Goal: Transaction & Acquisition: Purchase product/service

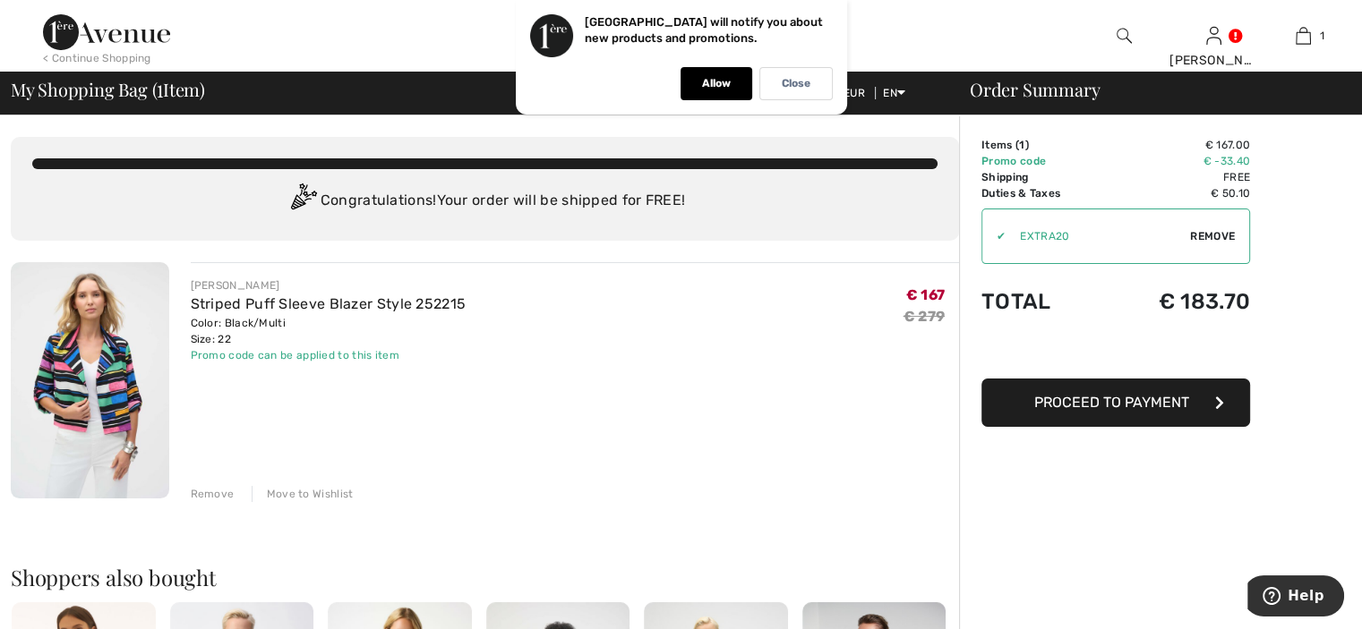
click at [1067, 407] on span "Proceed to Payment" at bounding box center [1111, 402] width 155 height 17
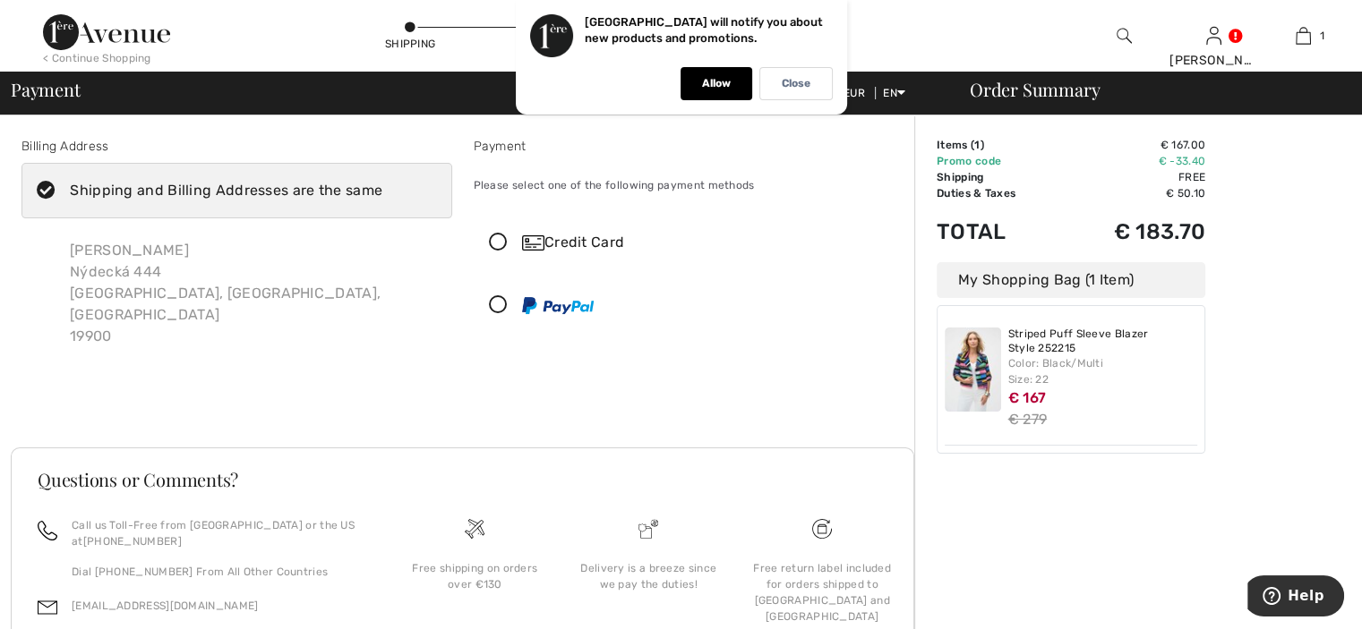
click at [816, 224] on div "Credit Card" at bounding box center [689, 243] width 429 height 54
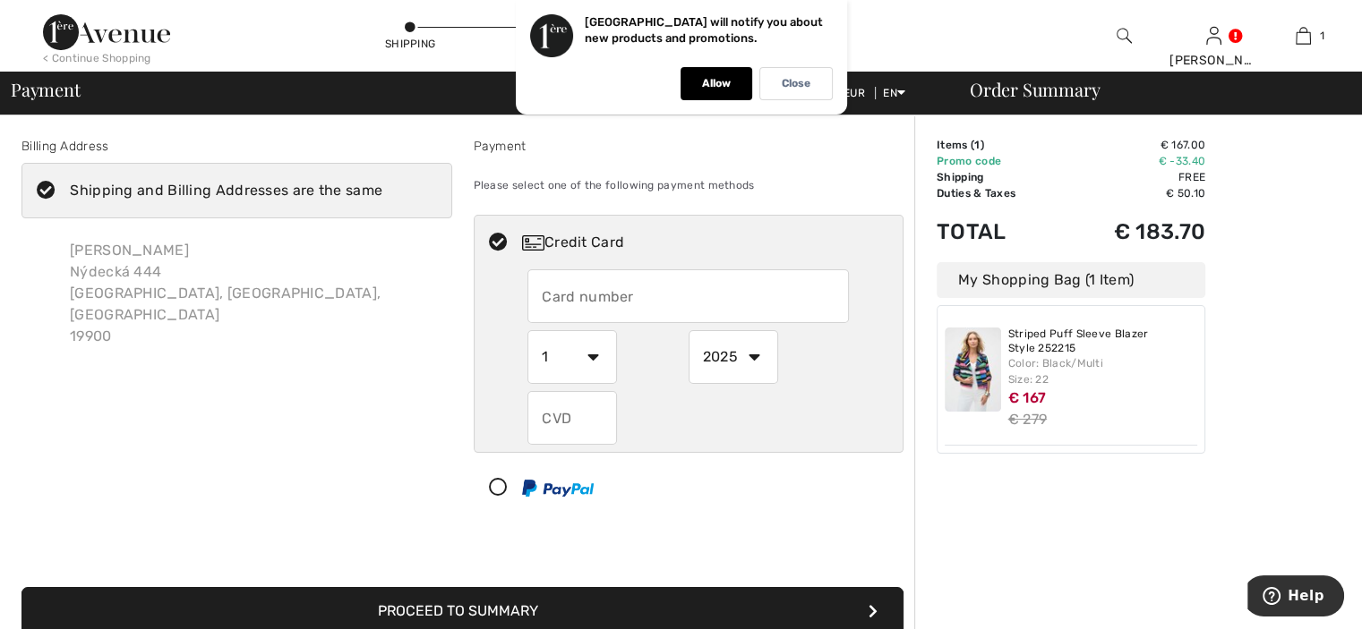
click at [1224, 482] on div "Order Summary Details Items ( 1 ) € 167.00 Promo code € -33.40 Shipping Free Ta…" at bounding box center [1138, 534] width 448 height 839
click at [1021, 529] on div "Order Summary Details Items ( 1 ) € 167.00 Promo code € -33.40 Shipping Free Ta…" at bounding box center [1138, 534] width 448 height 839
click at [498, 483] on icon at bounding box center [498, 488] width 47 height 19
select select "1"
select select "2025"
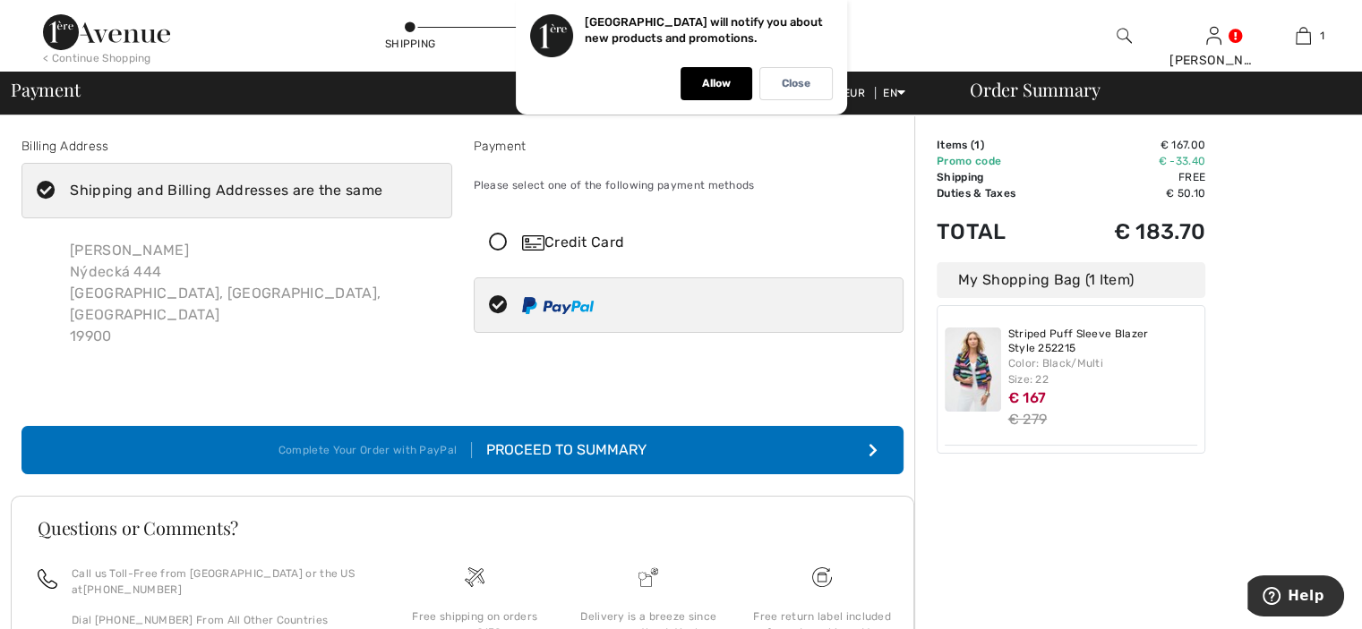
click at [577, 304] on img at bounding box center [558, 305] width 72 height 17
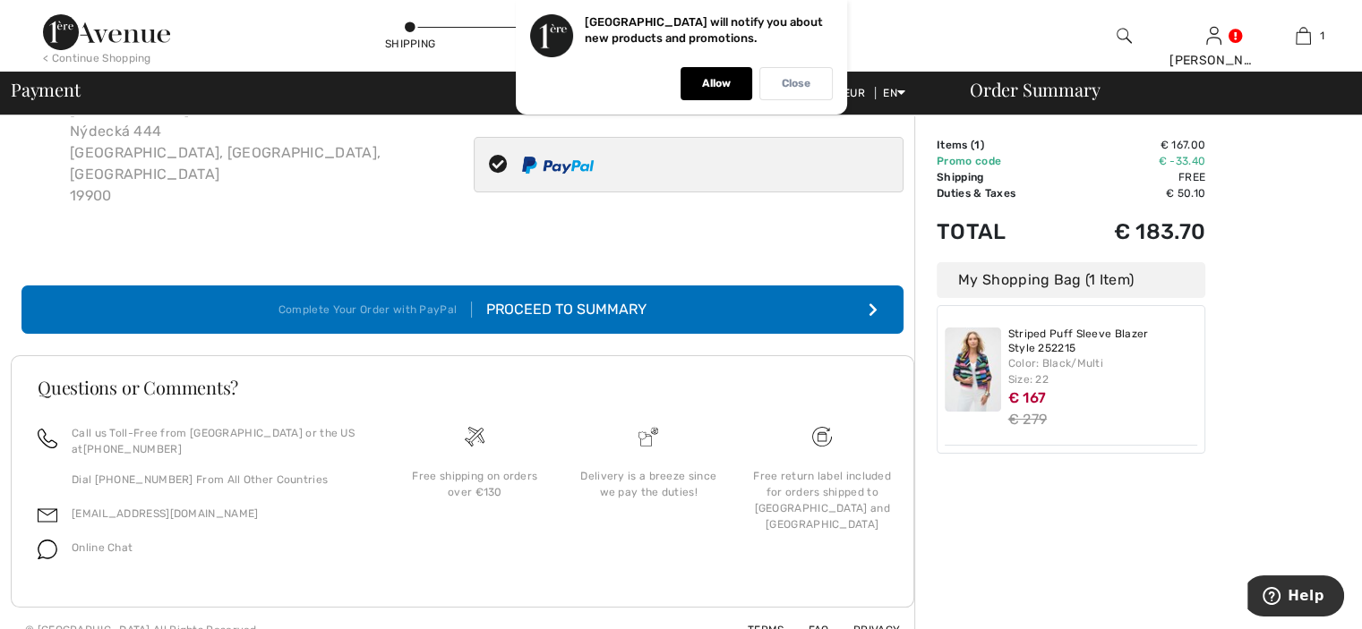
click at [787, 84] on p "Close" at bounding box center [796, 83] width 29 height 13
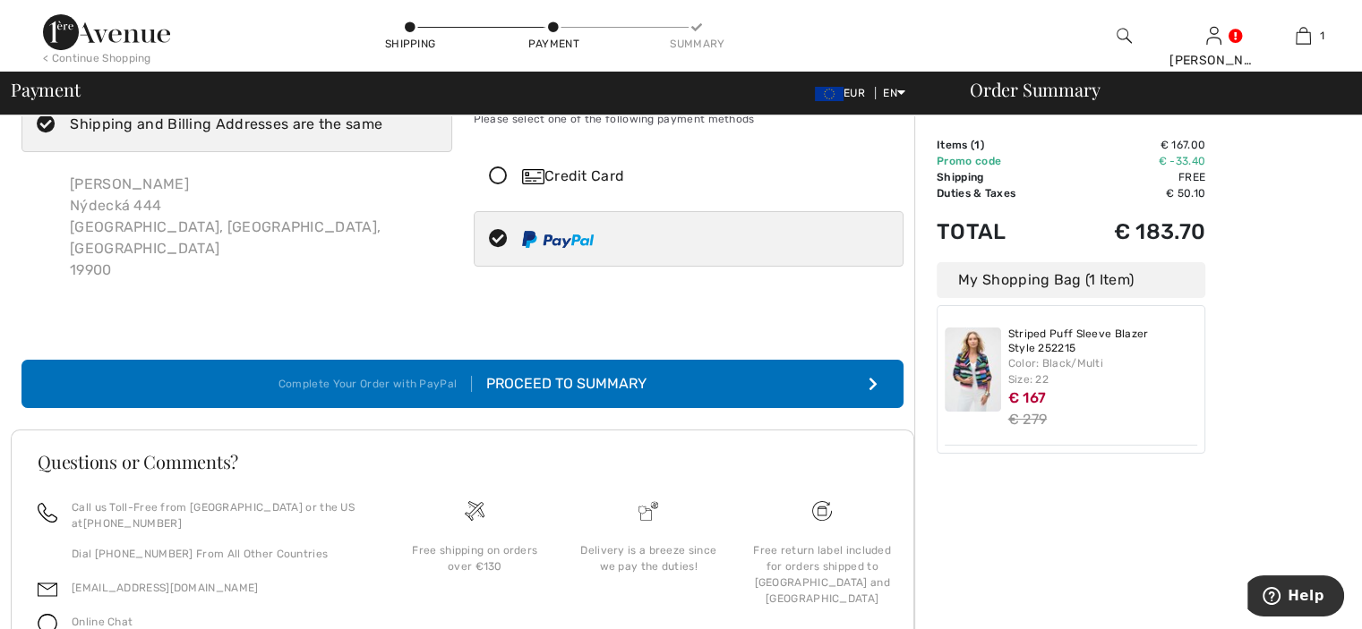
scroll to position [0, 0]
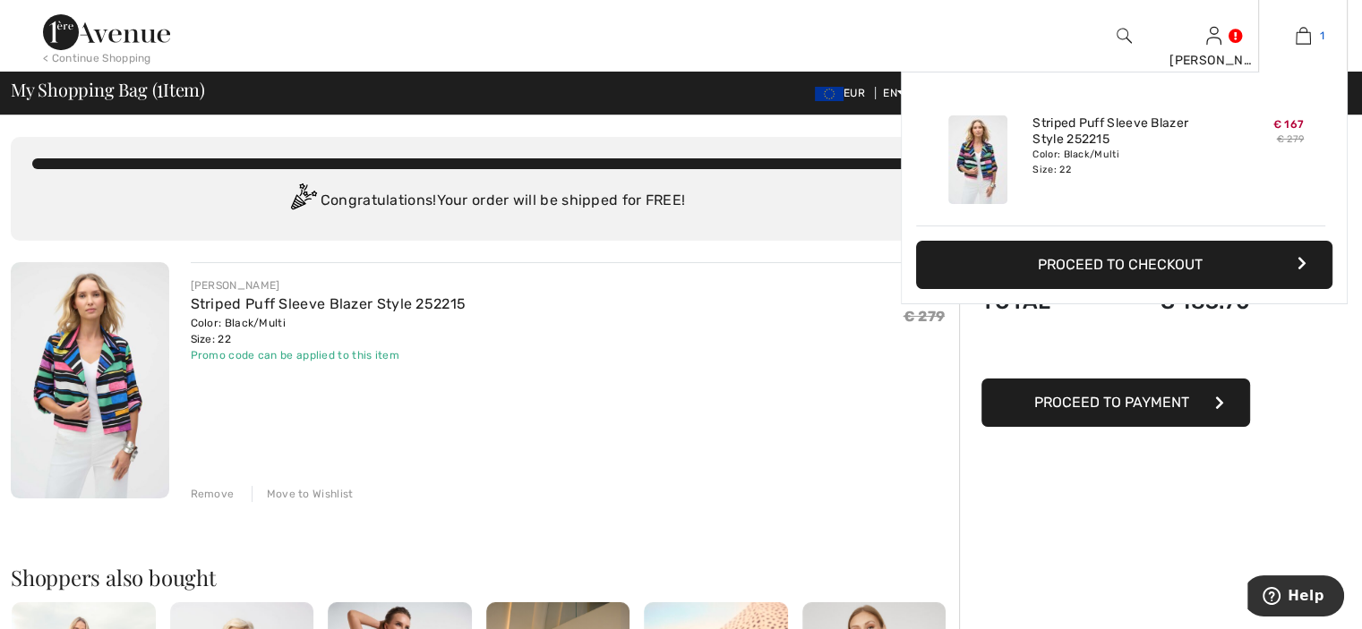
click at [1311, 35] on link "1" at bounding box center [1303, 35] width 88 height 21
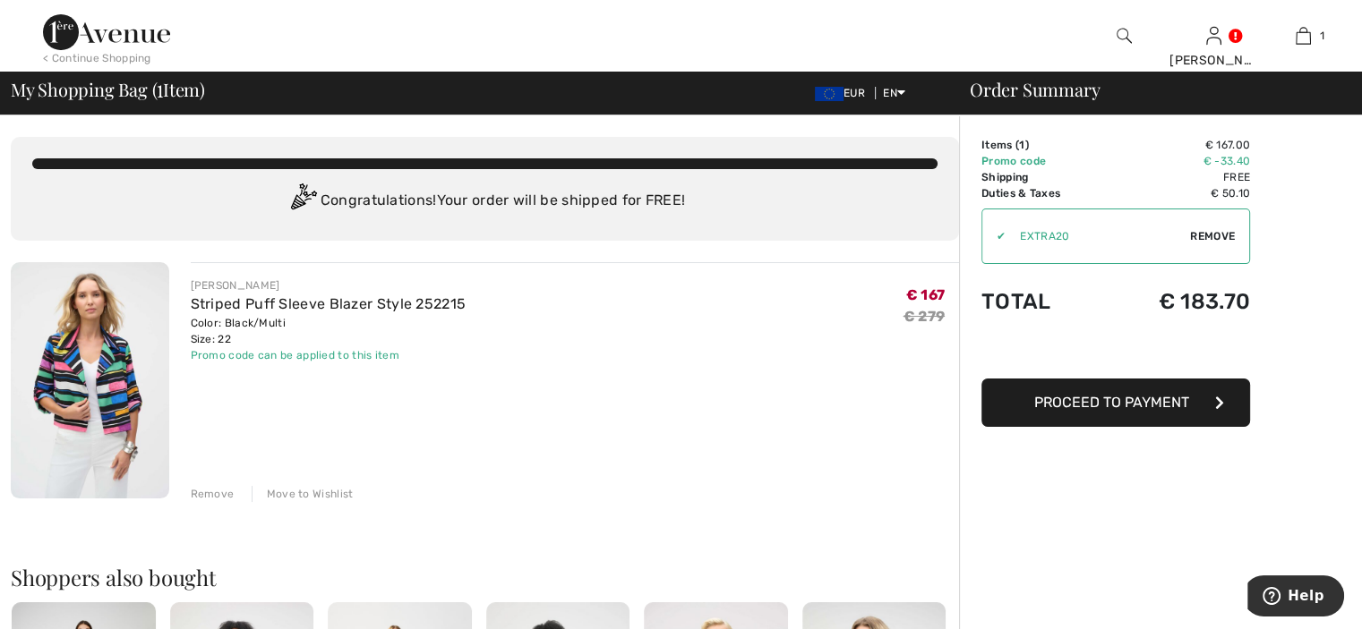
click at [211, 490] on div "Remove" at bounding box center [213, 494] width 44 height 16
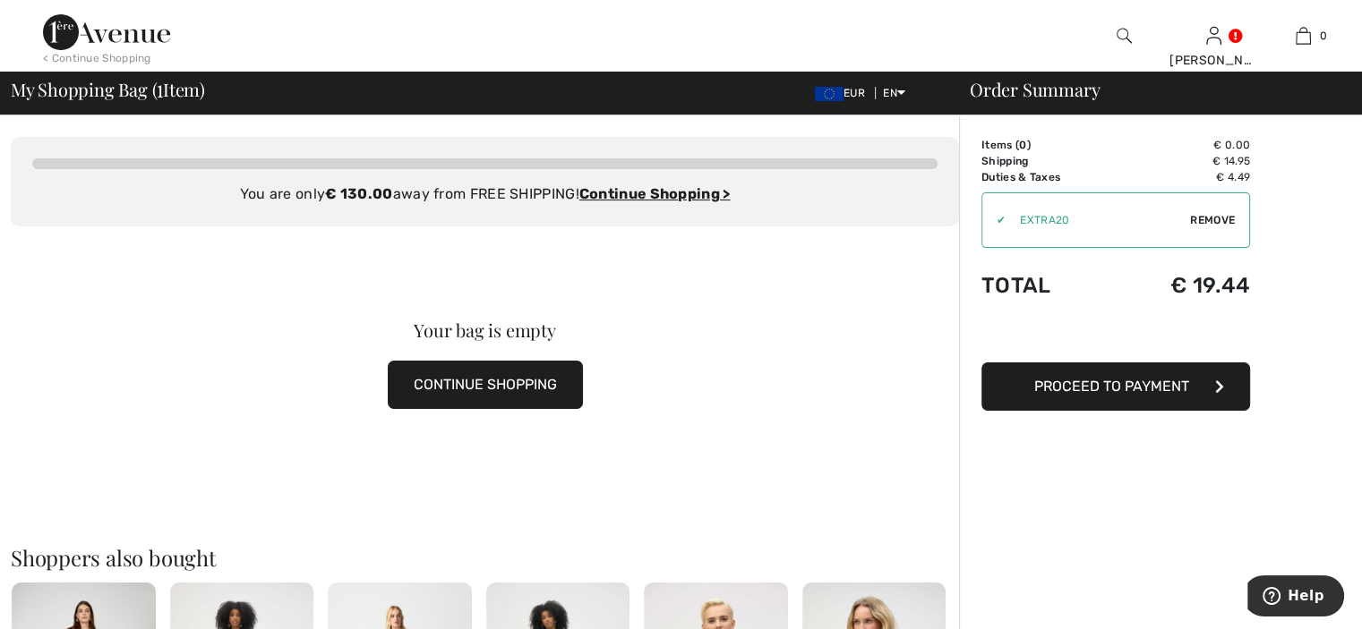
click at [465, 375] on button "CONTINUE SHOPPING" at bounding box center [485, 385] width 195 height 48
click at [470, 384] on button "CONTINUE SHOPPING" at bounding box center [485, 385] width 195 height 48
click at [531, 382] on button "CONTINUE SHOPPING" at bounding box center [485, 385] width 195 height 48
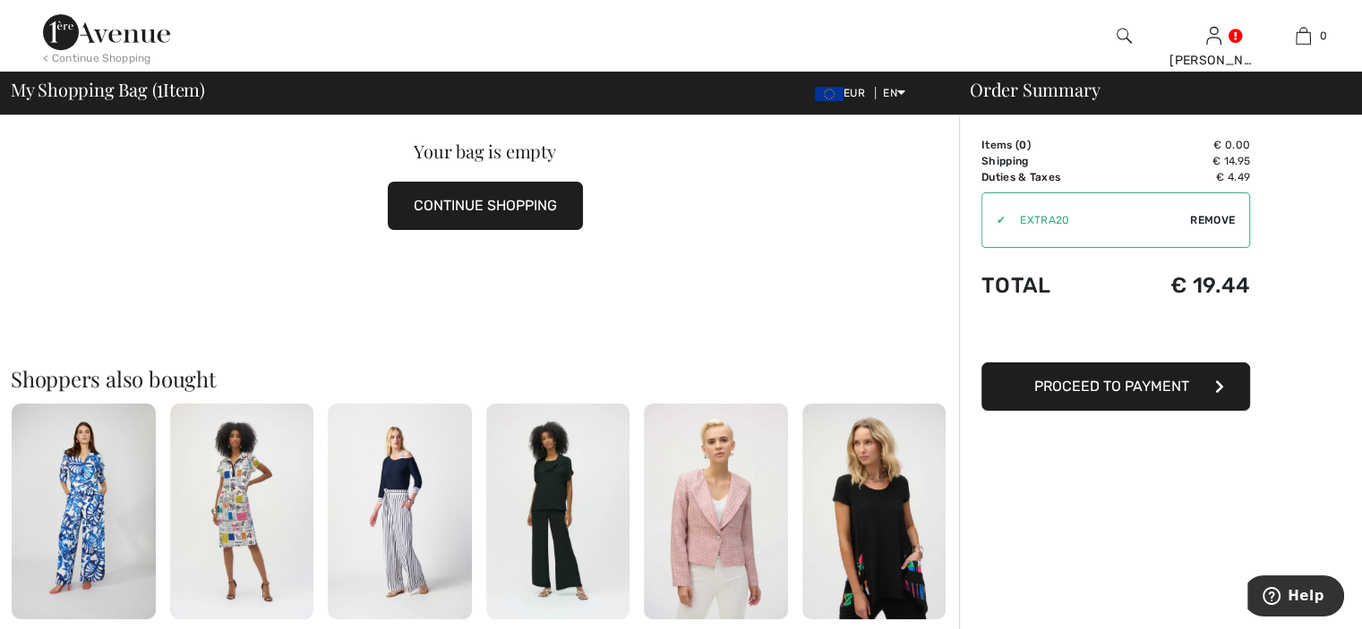
scroll to position [358, 0]
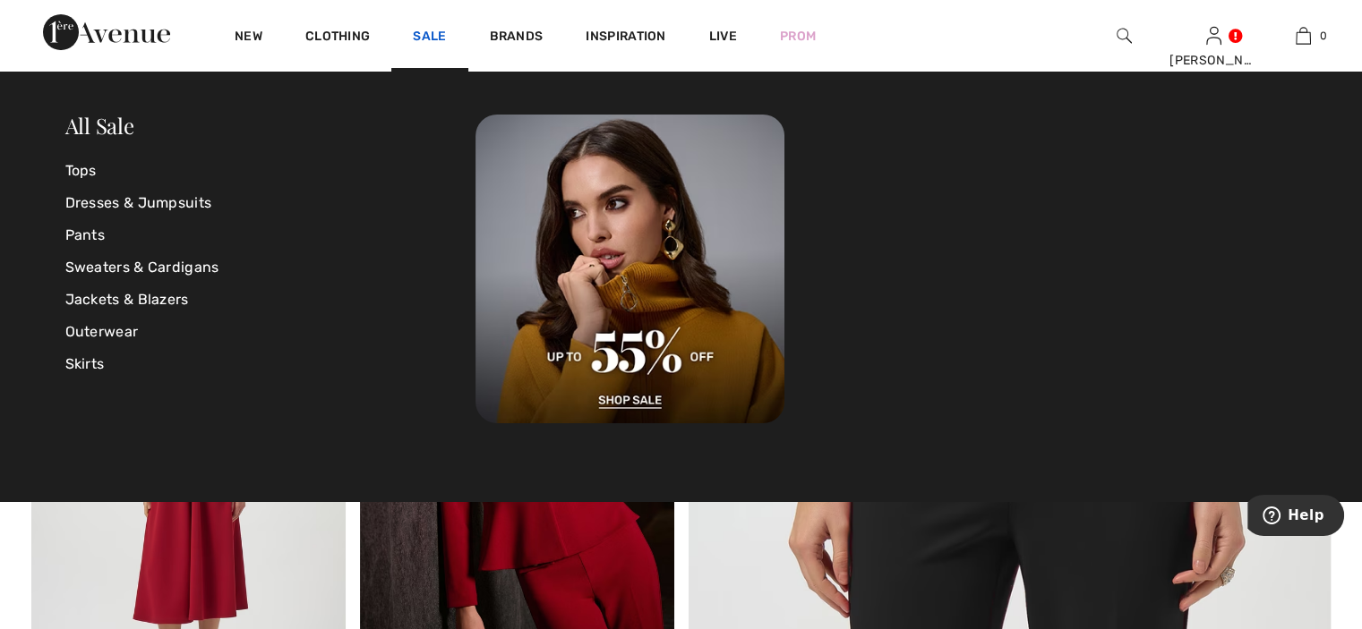
click at [428, 36] on link "Sale" at bounding box center [429, 38] width 33 height 19
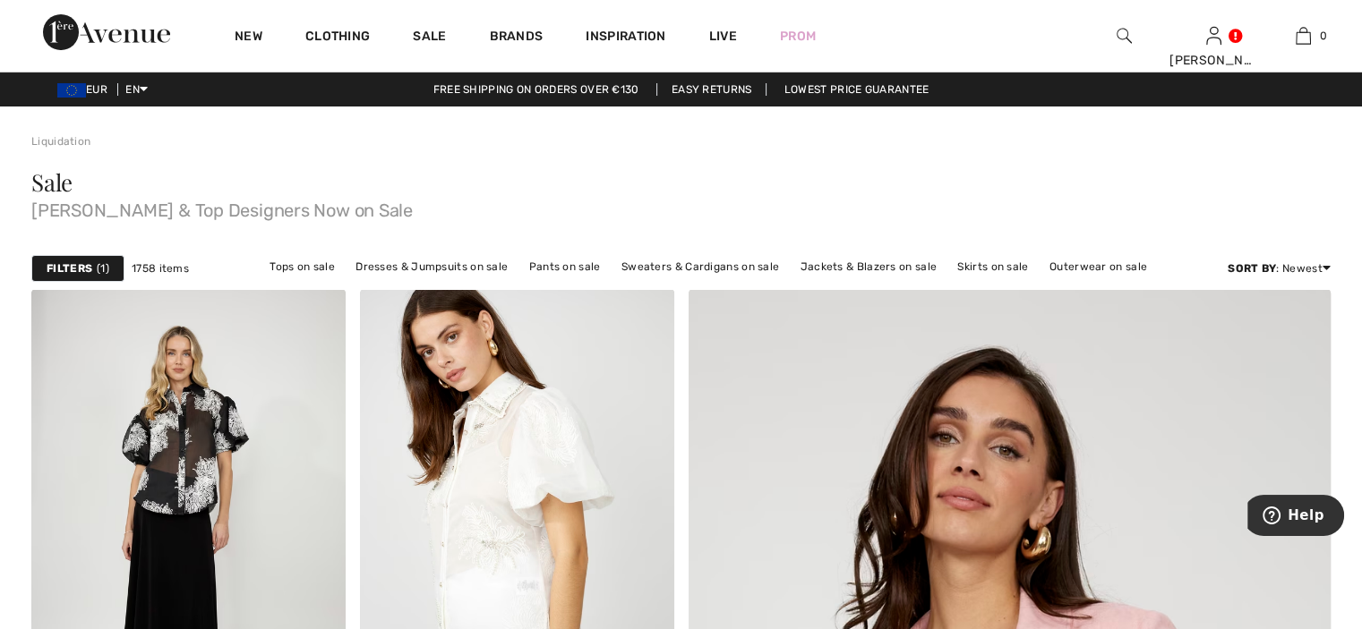
click at [82, 270] on strong "Filters" at bounding box center [70, 269] width 46 height 16
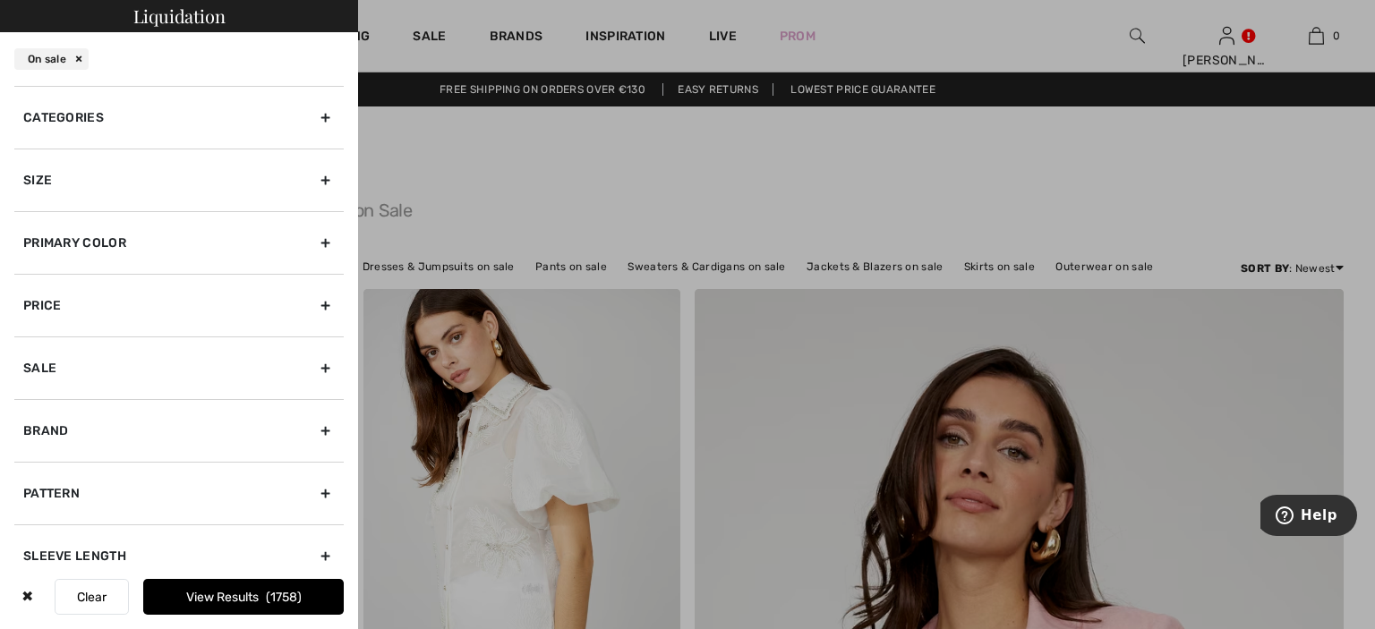
click at [60, 179] on div "Size" at bounding box center [178, 180] width 329 height 63
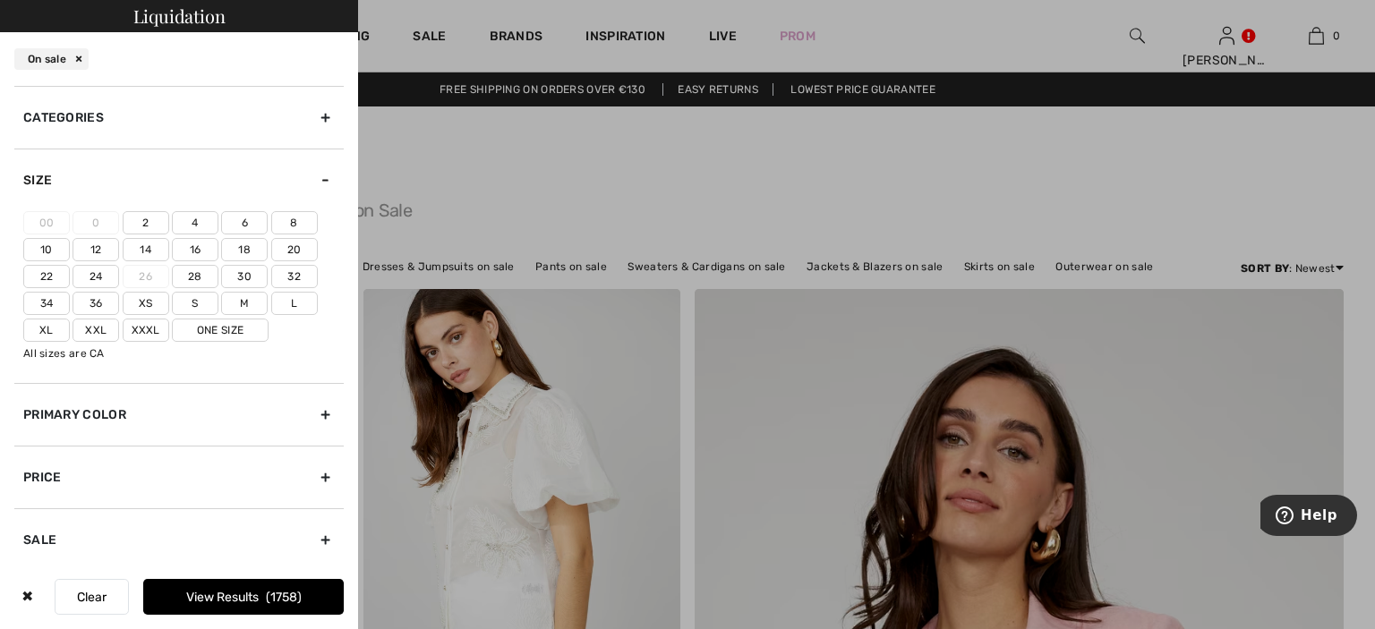
click at [42, 272] on label "22" at bounding box center [46, 276] width 47 height 23
click at [0, 0] on input"] "22" at bounding box center [0, 0] width 0 height 0
click at [214, 603] on button "View Results 418" at bounding box center [243, 597] width 201 height 36
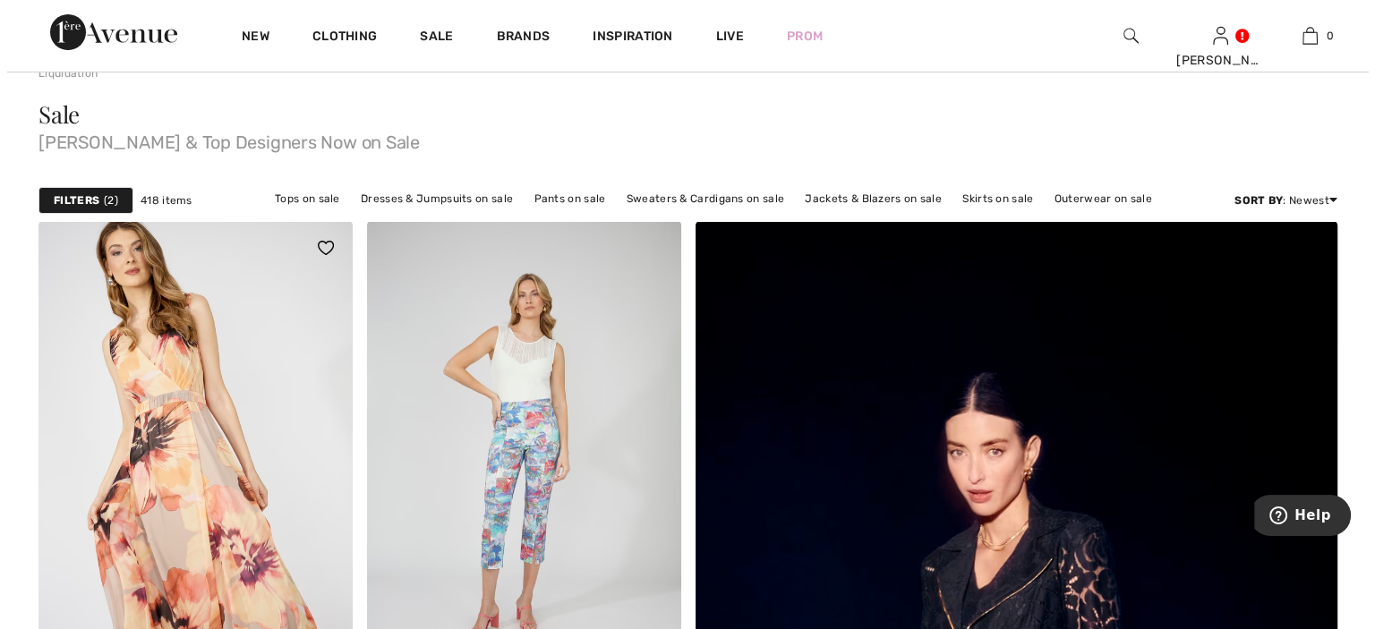
scroll to position [179, 0]
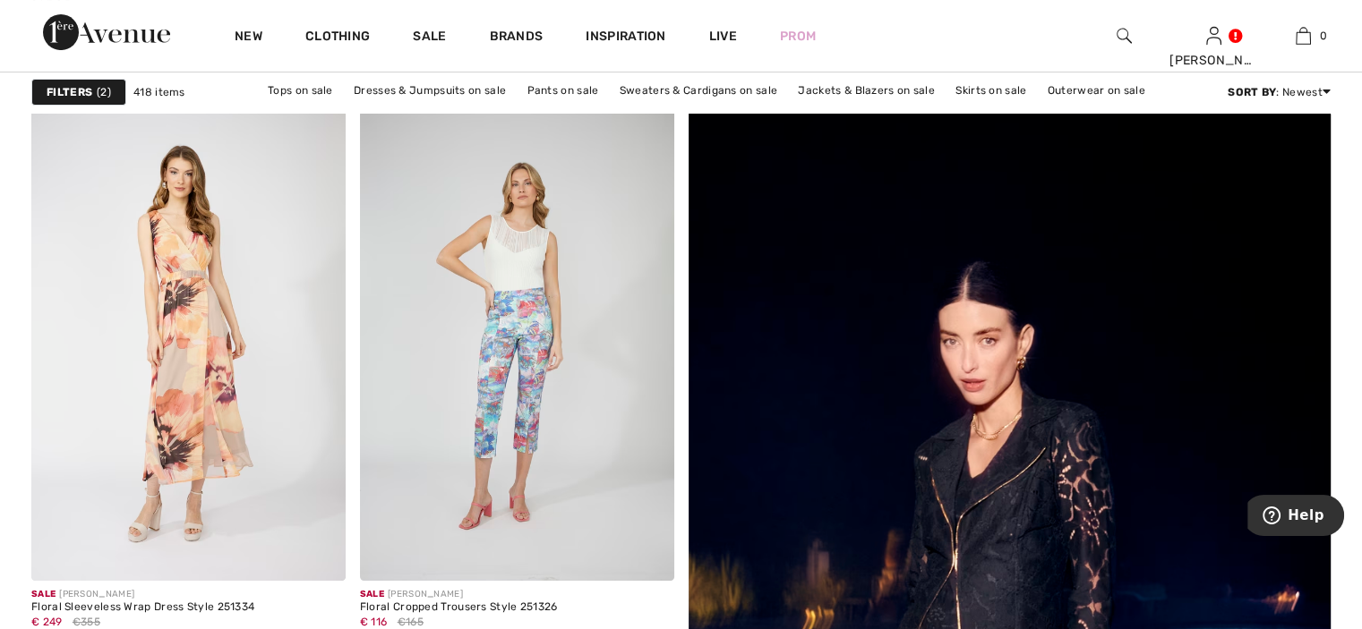
click at [75, 84] on strong "Filters" at bounding box center [70, 92] width 46 height 16
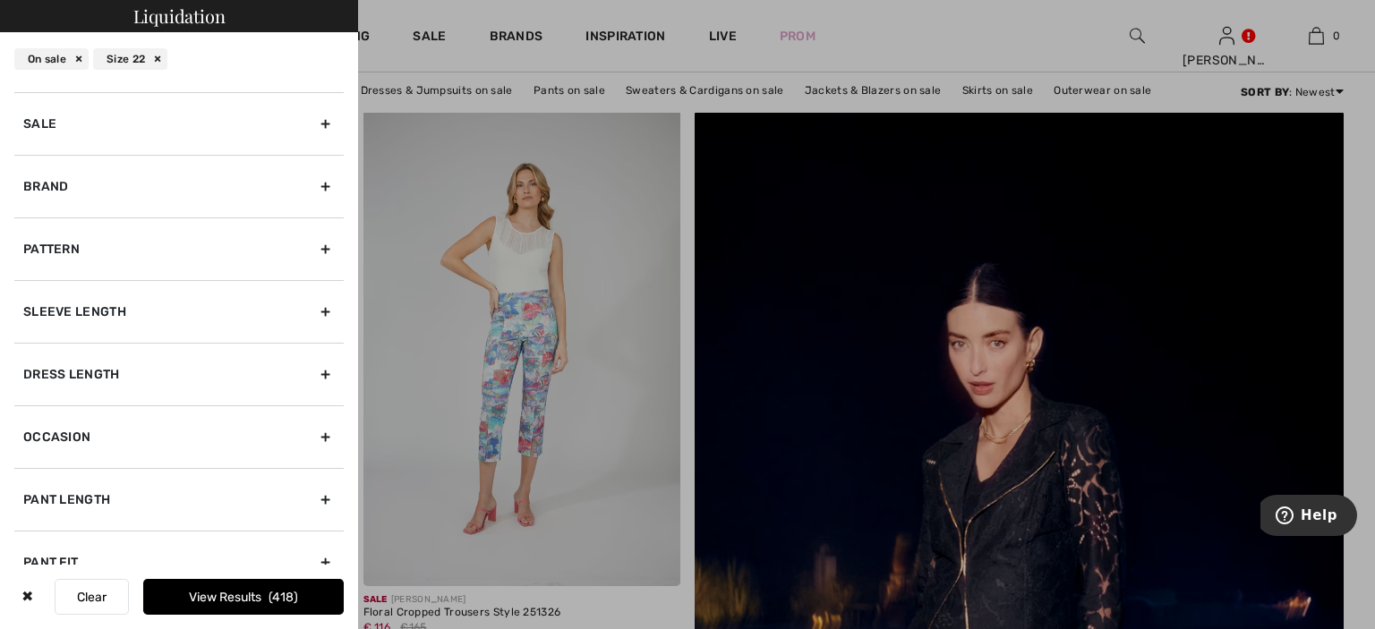
scroll to position [414, 0]
click at [64, 251] on div "Pattern" at bounding box center [178, 251] width 329 height 63
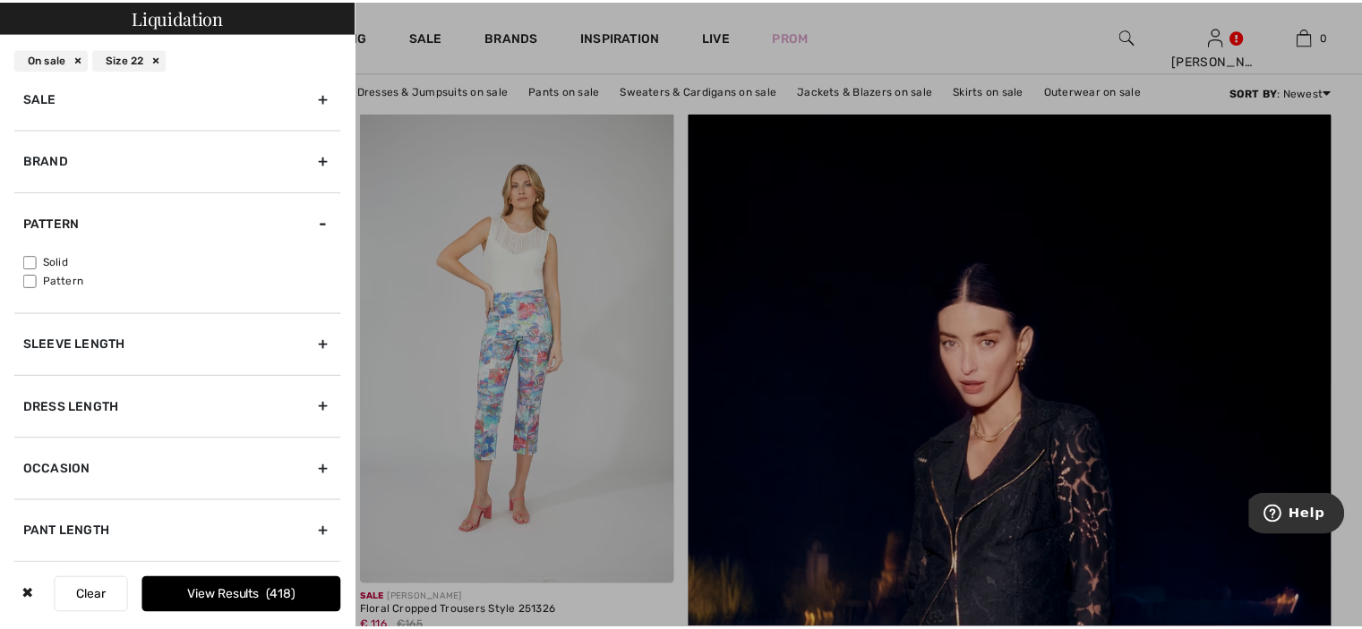
scroll to position [244, 0]
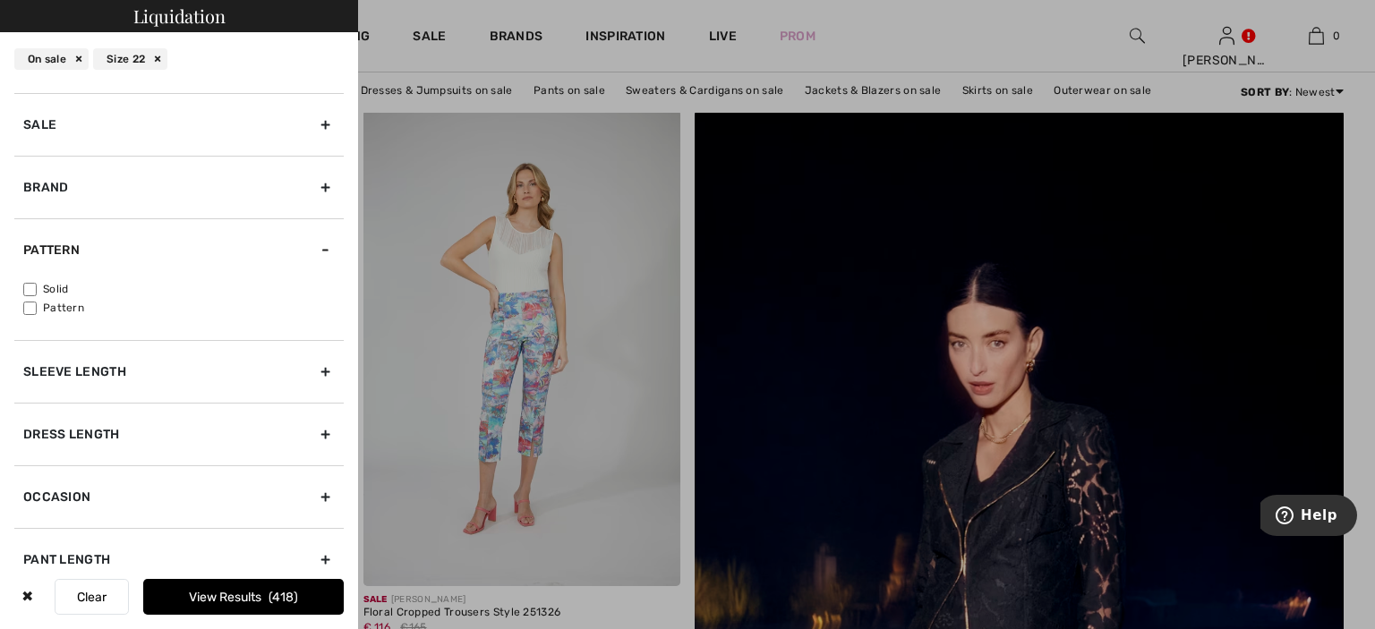
click at [390, 329] on div at bounding box center [687, 314] width 1375 height 629
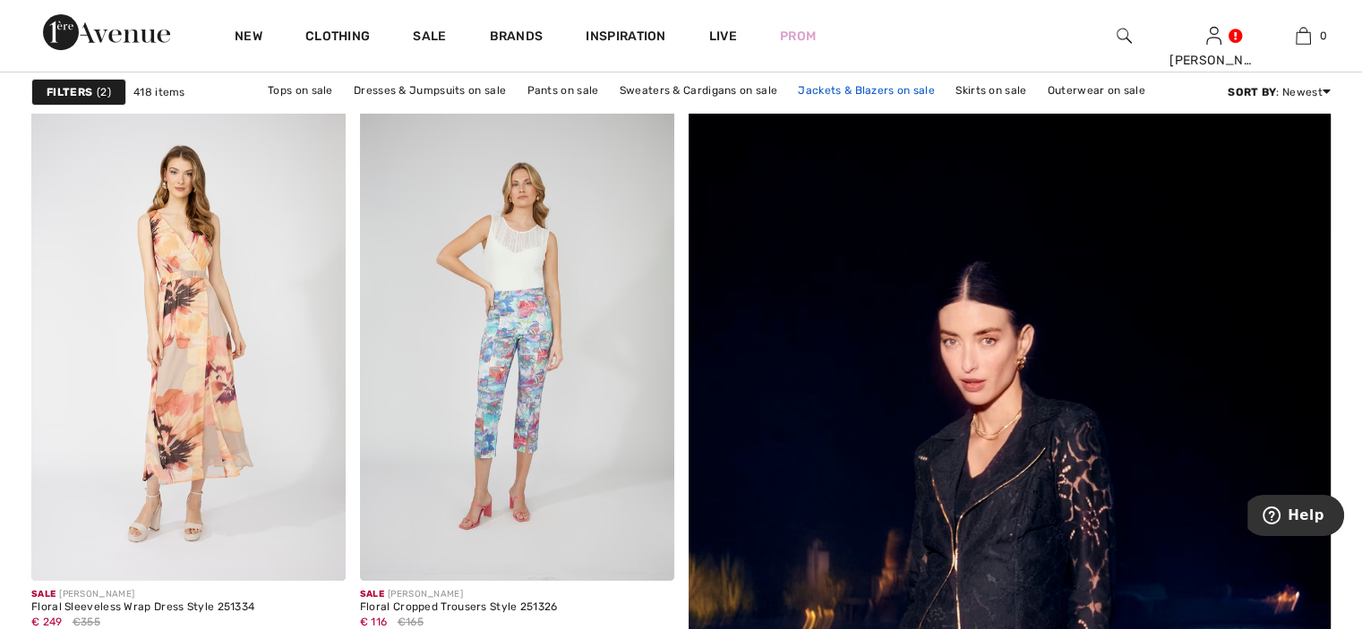
click at [836, 91] on link "Jackets & Blazers on sale" at bounding box center [866, 90] width 155 height 23
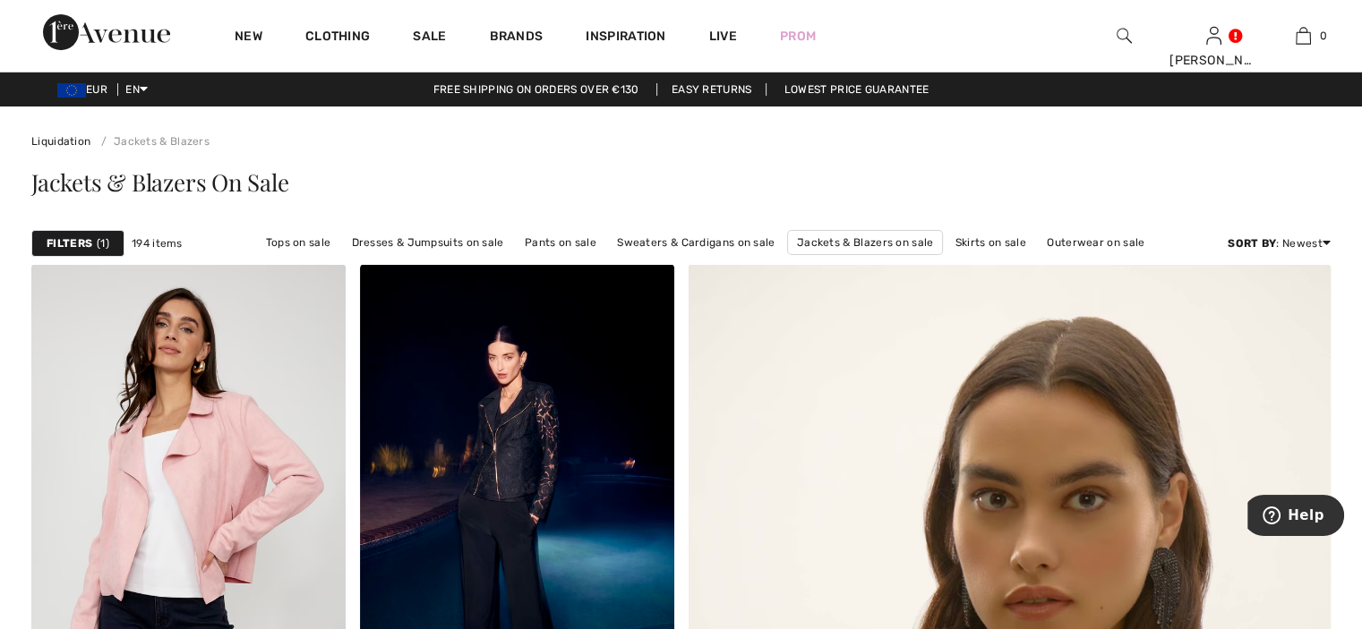
click at [48, 238] on strong "Filters" at bounding box center [70, 243] width 46 height 16
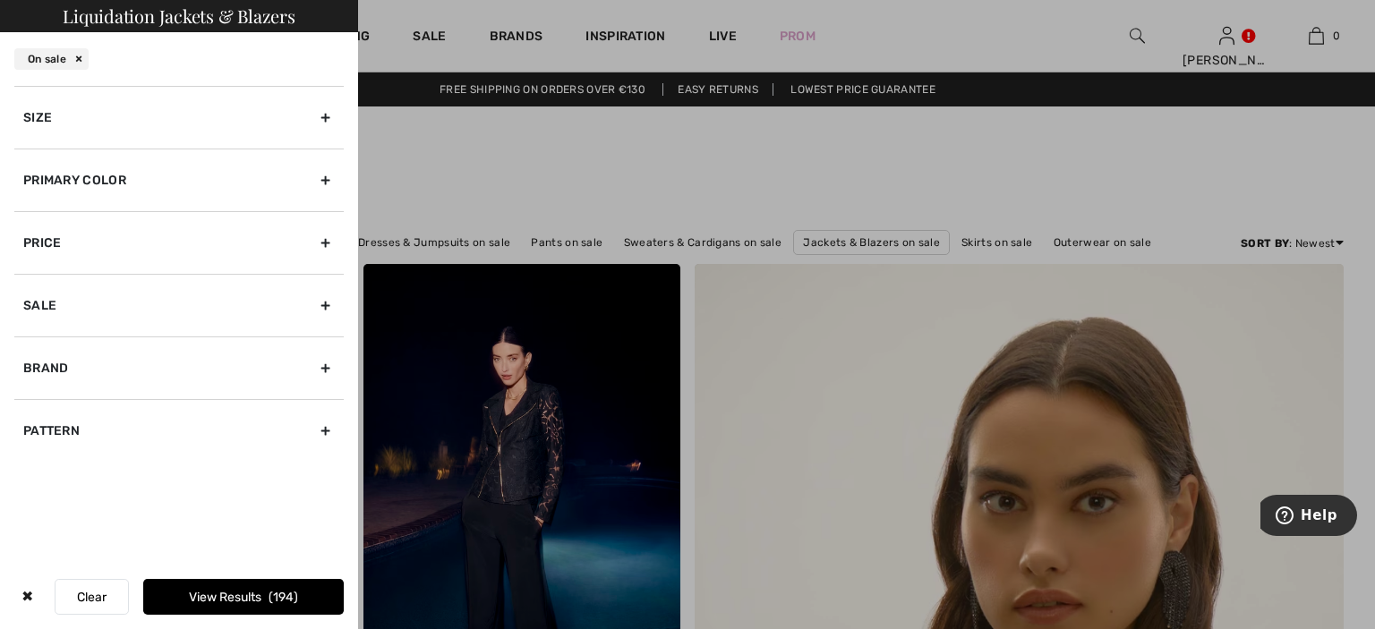
click at [55, 179] on div "Primary Color" at bounding box center [178, 180] width 329 height 63
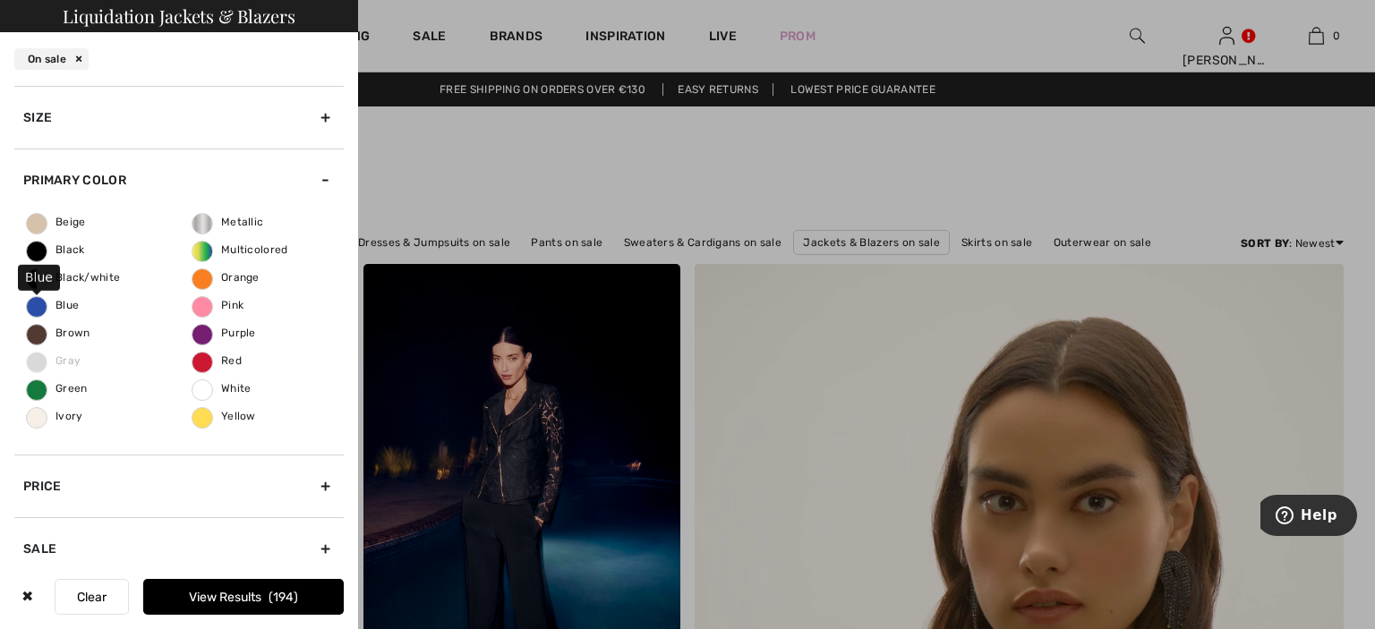
click at [33, 305] on span "Blue" at bounding box center [53, 305] width 52 height 13
click at [0, 0] on input "Blue" at bounding box center [0, 0] width 0 height 0
click at [192, 590] on button "View Results 37" at bounding box center [243, 597] width 201 height 36
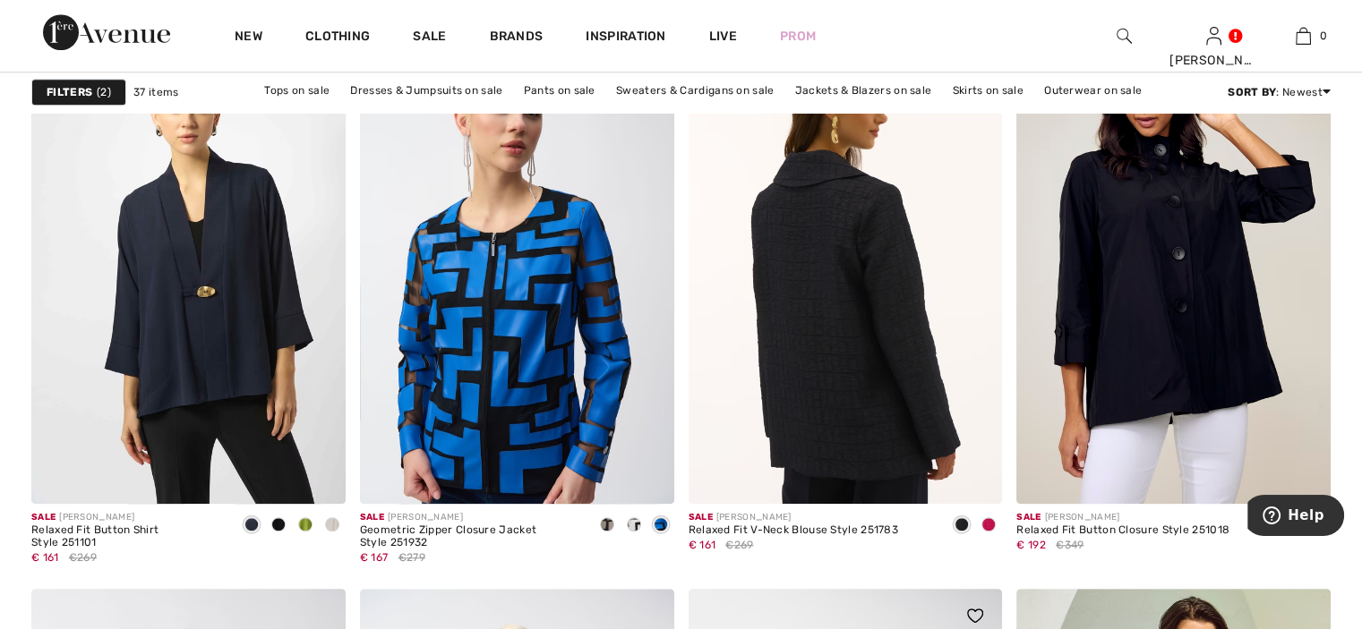
scroll to position [1701, 0]
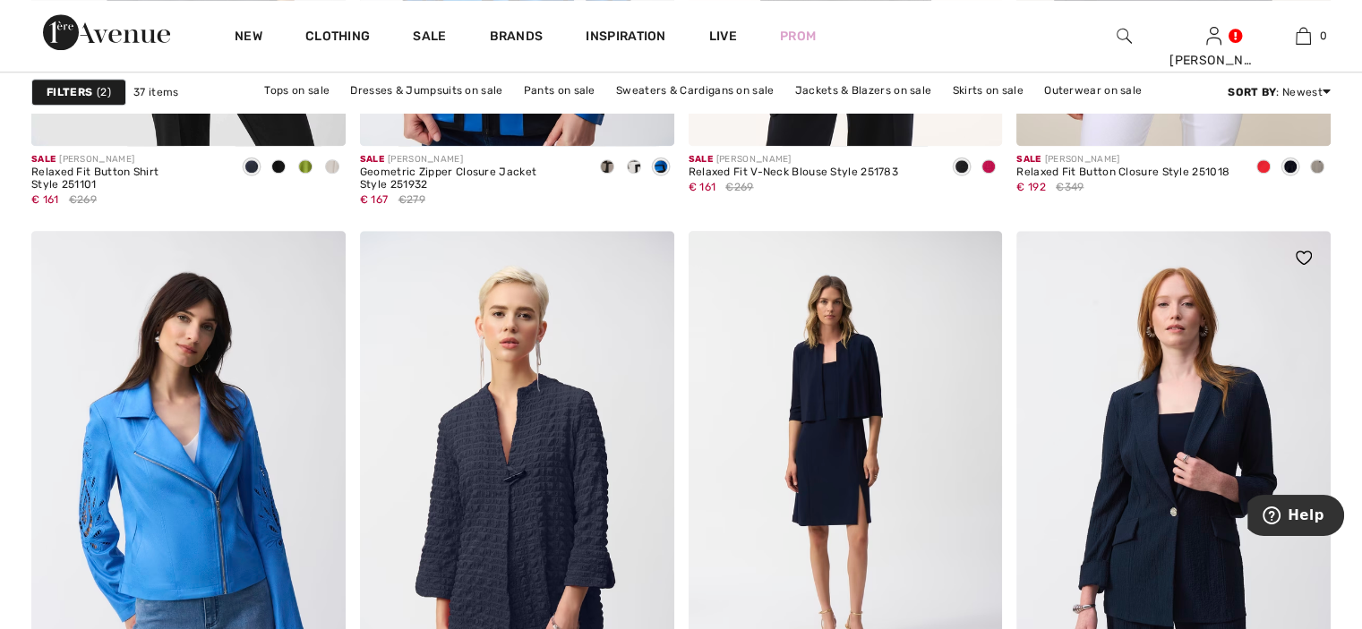
click at [1151, 452] on img at bounding box center [1173, 466] width 314 height 471
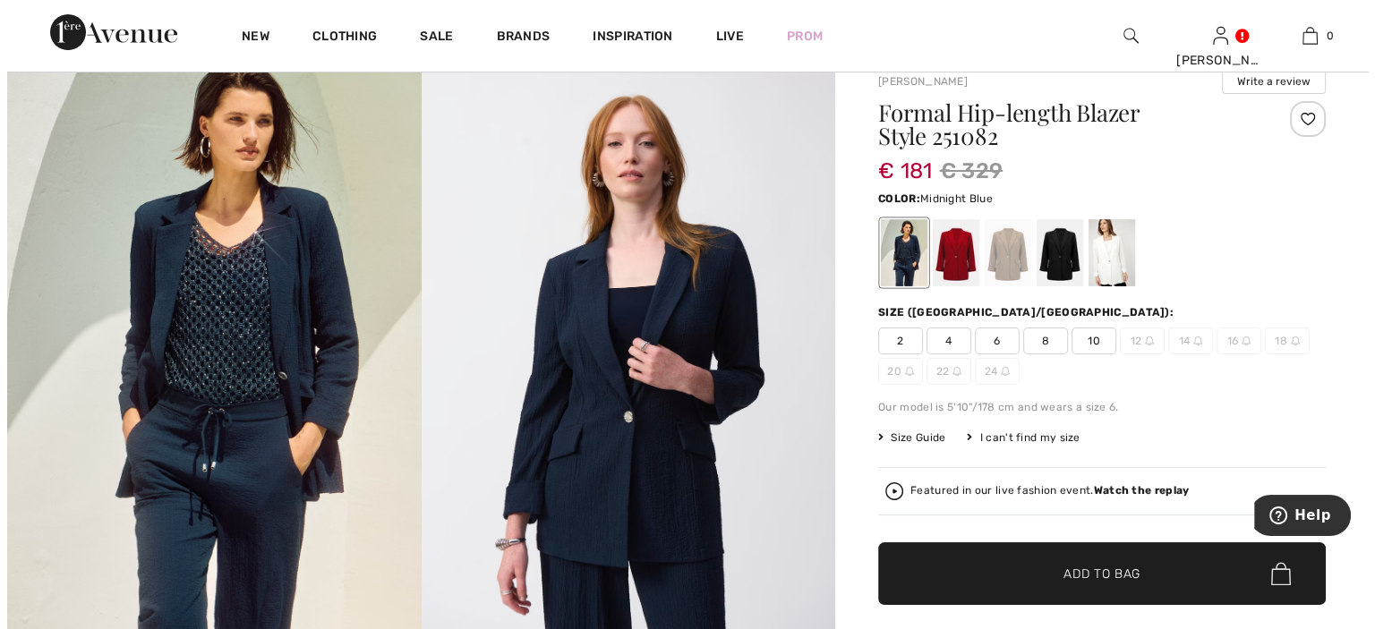
scroll to position [90, 0]
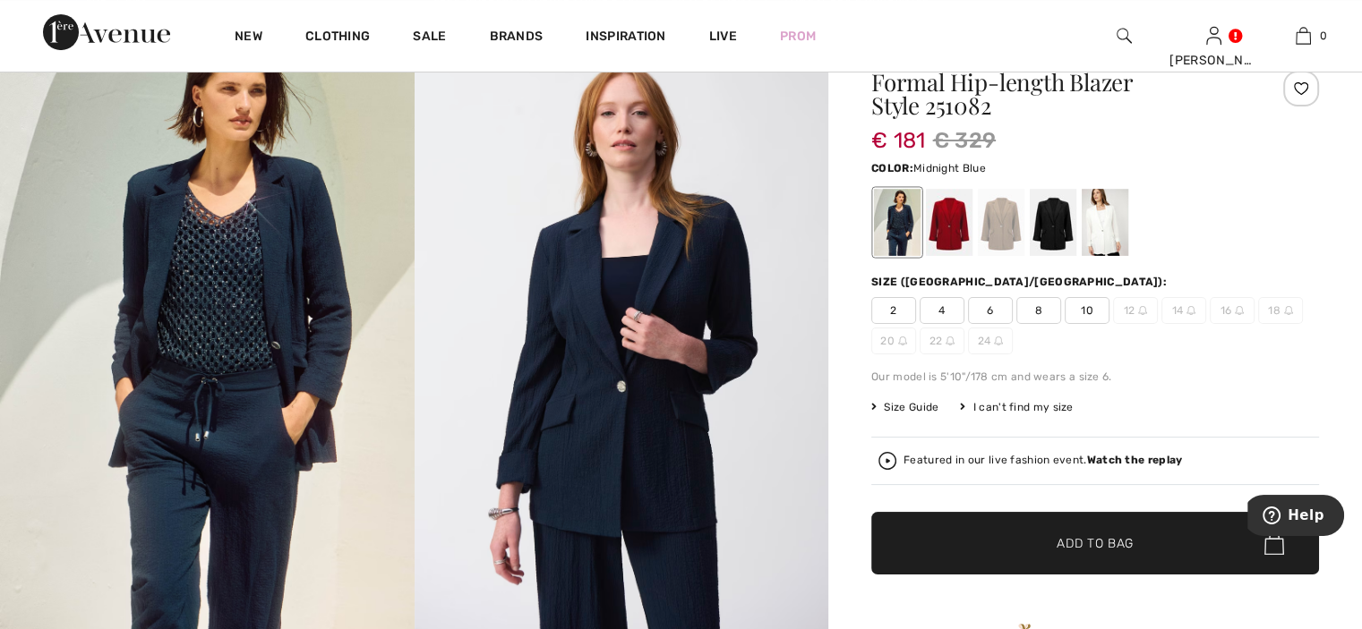
click at [618, 325] on img at bounding box center [622, 327] width 415 height 620
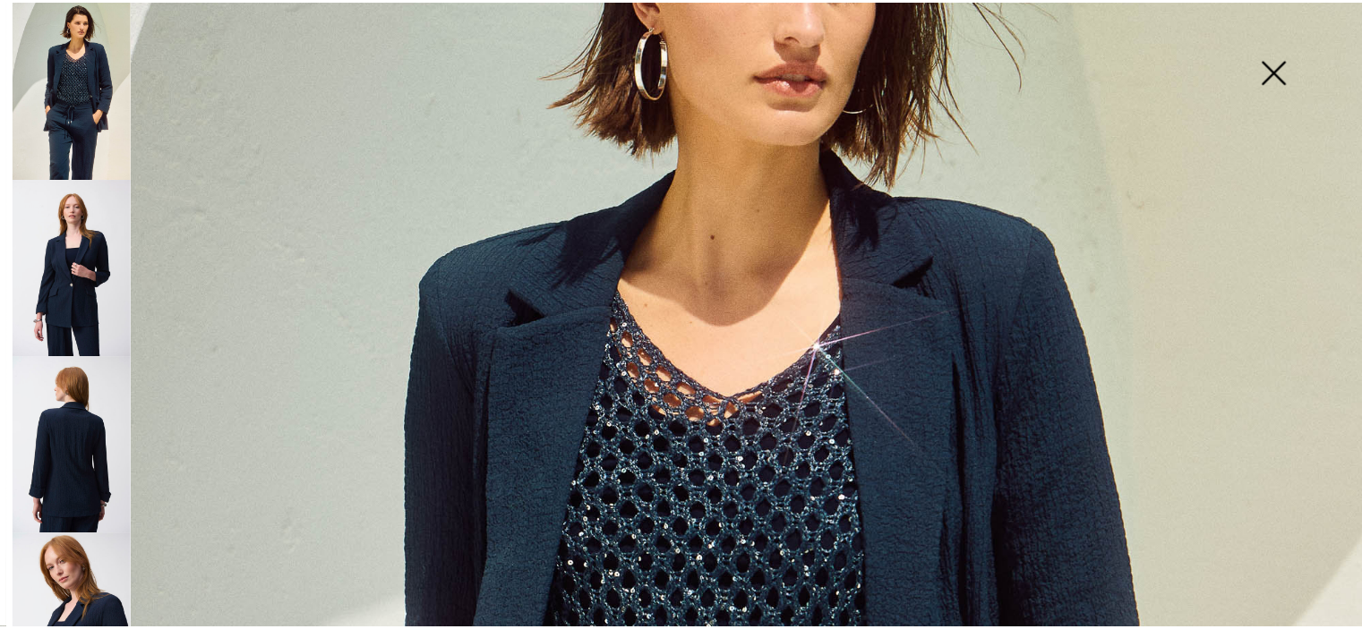
scroll to position [269, 0]
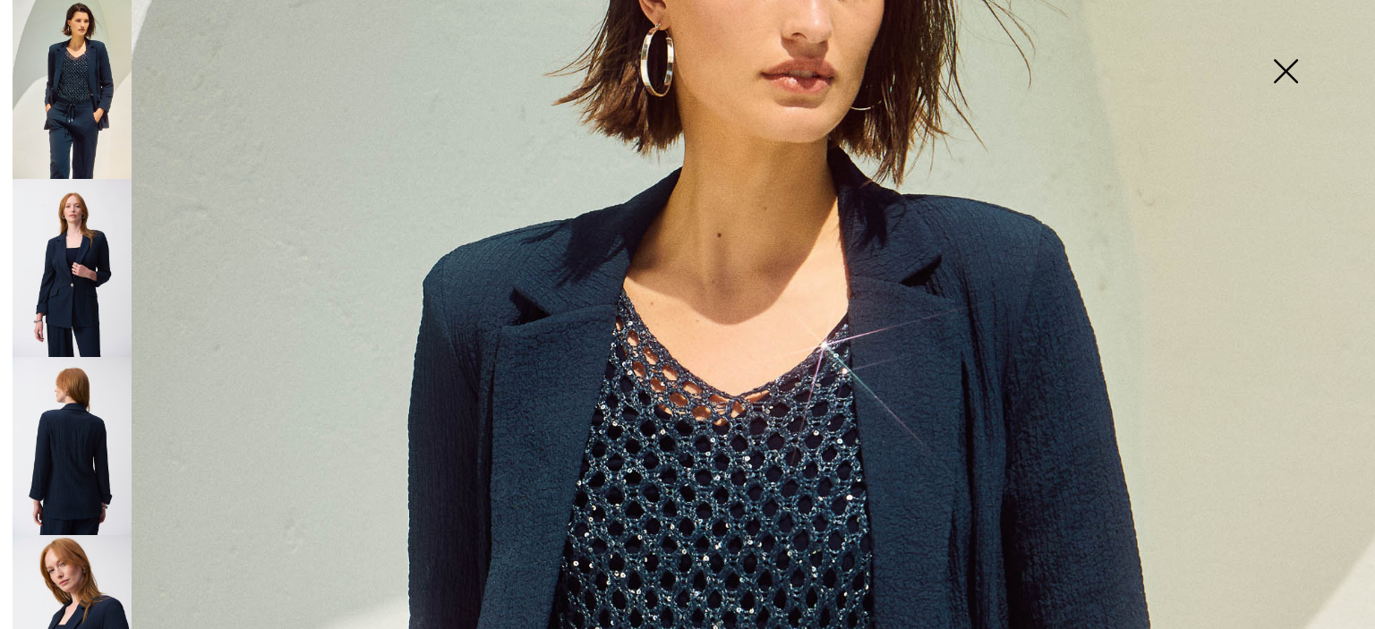
click at [1279, 72] on img at bounding box center [1286, 73] width 90 height 92
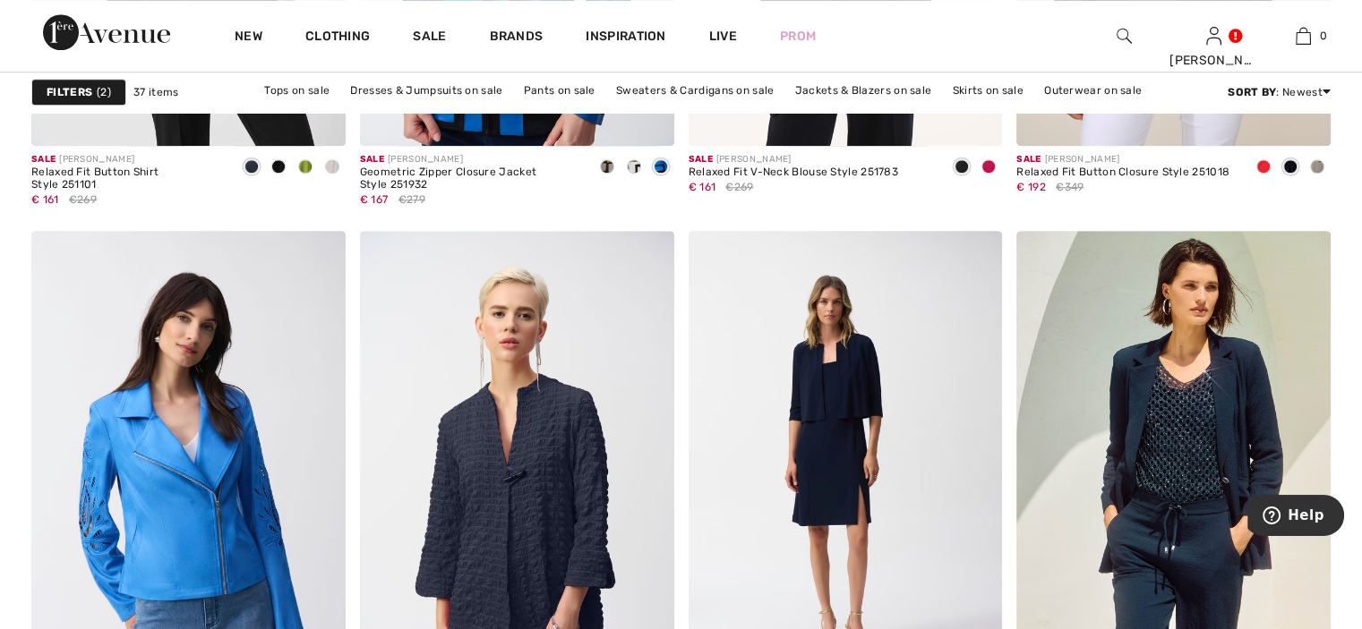
scroll to position [2059, 0]
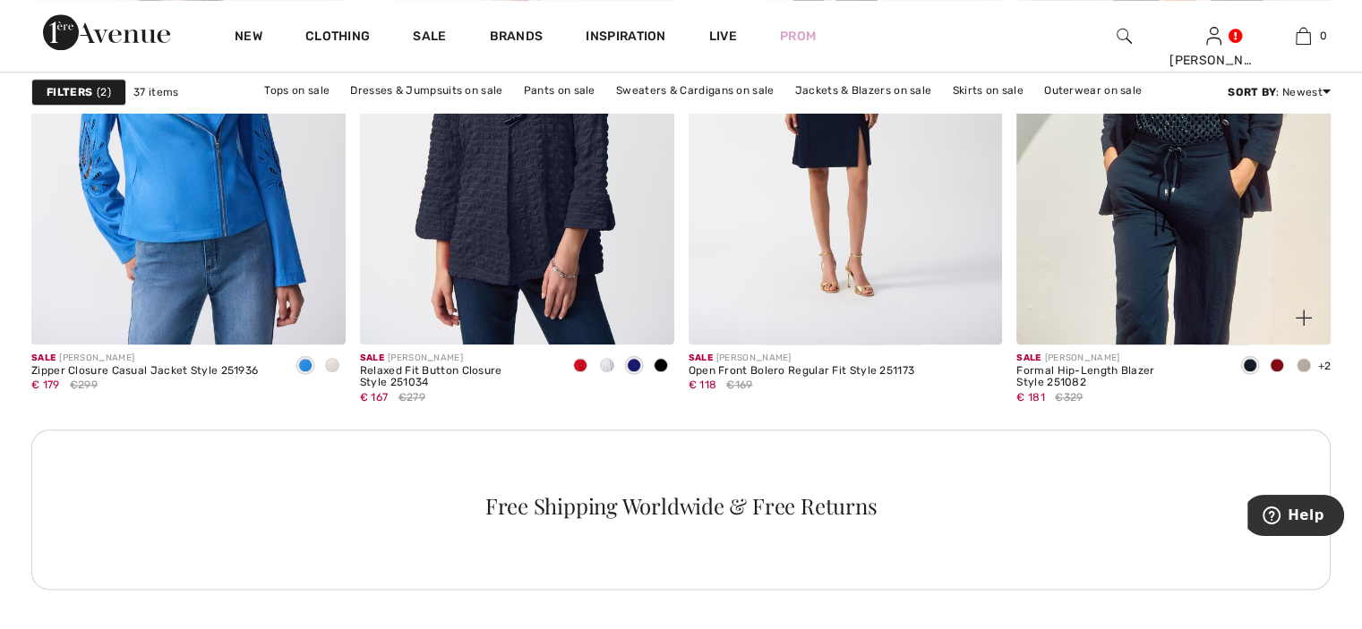
click at [1303, 361] on span at bounding box center [1303, 365] width 14 height 14
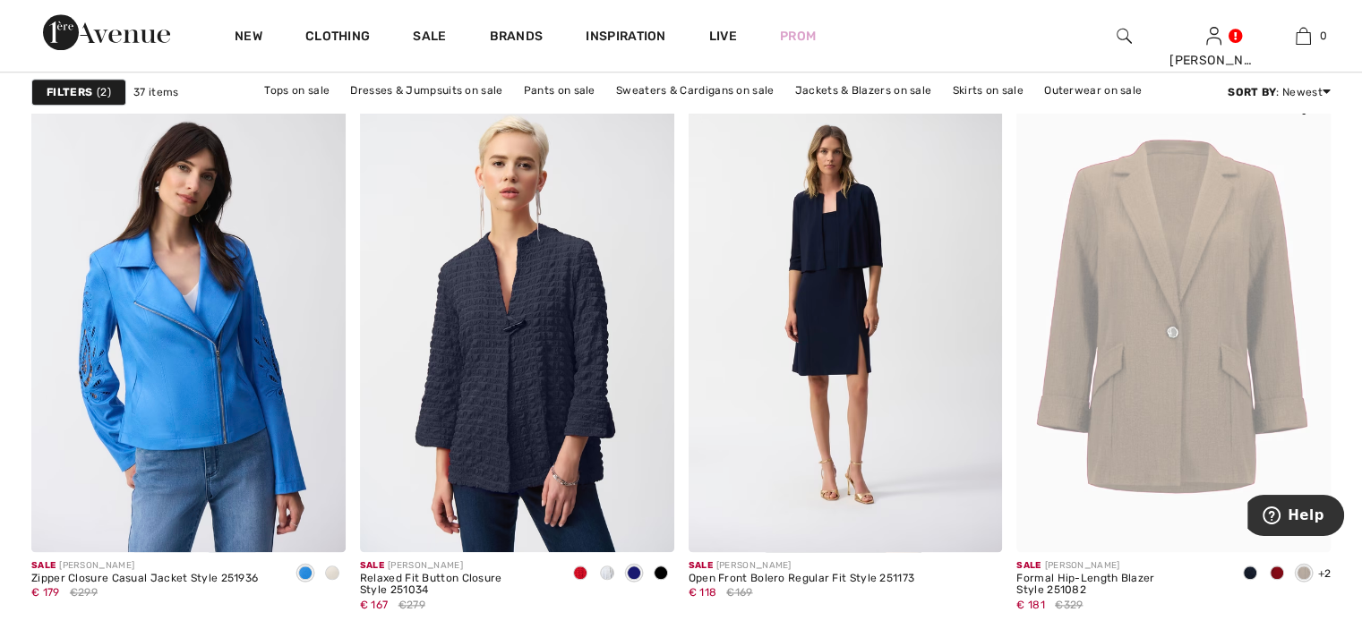
scroll to position [1880, 0]
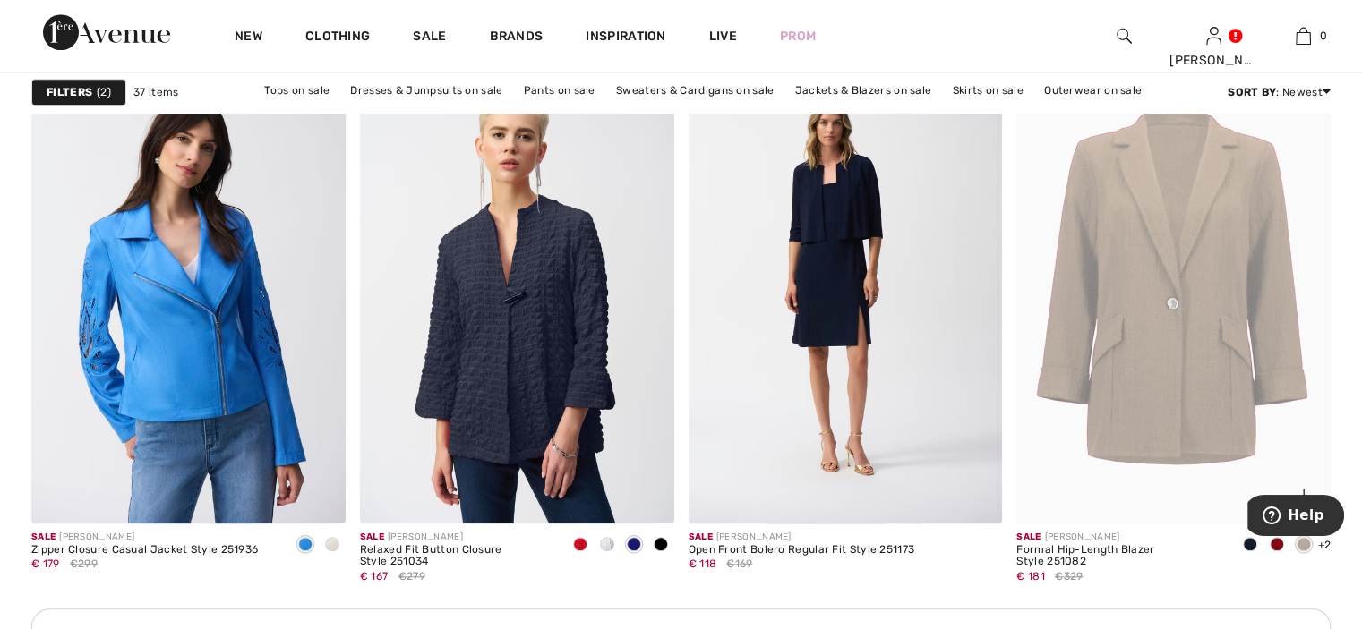
click at [1279, 541] on span at bounding box center [1277, 544] width 14 height 14
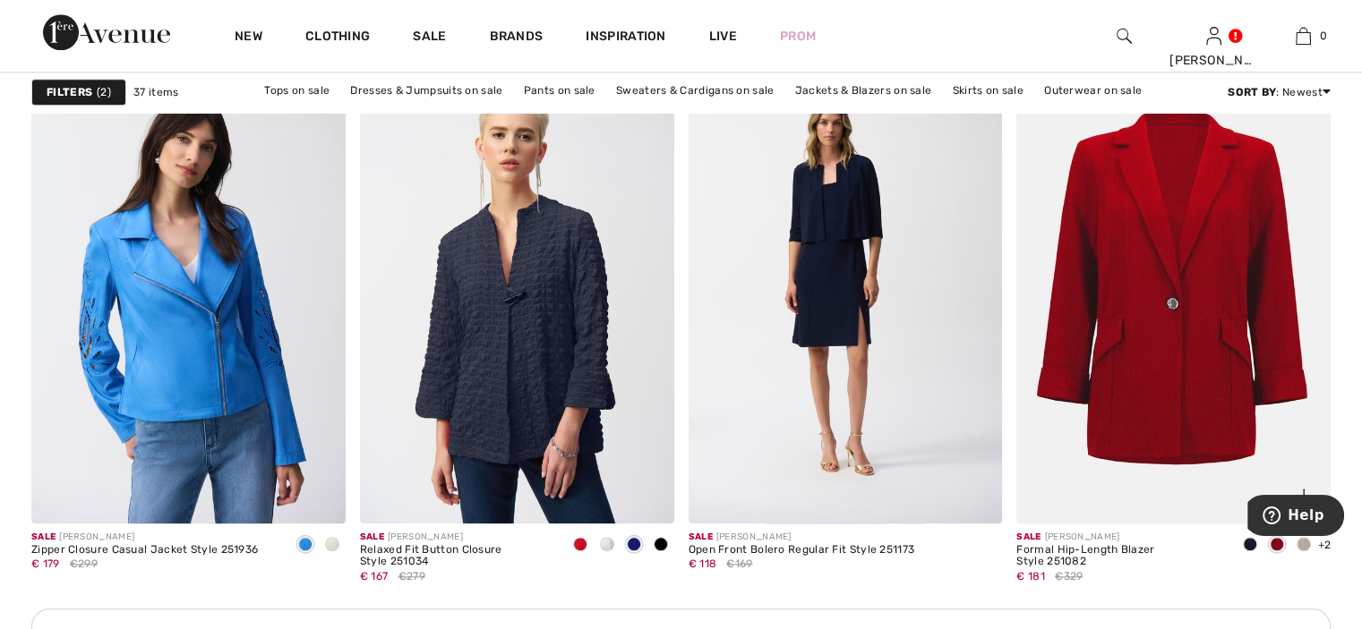
click at [1327, 546] on span "+2" at bounding box center [1323, 545] width 13 height 13
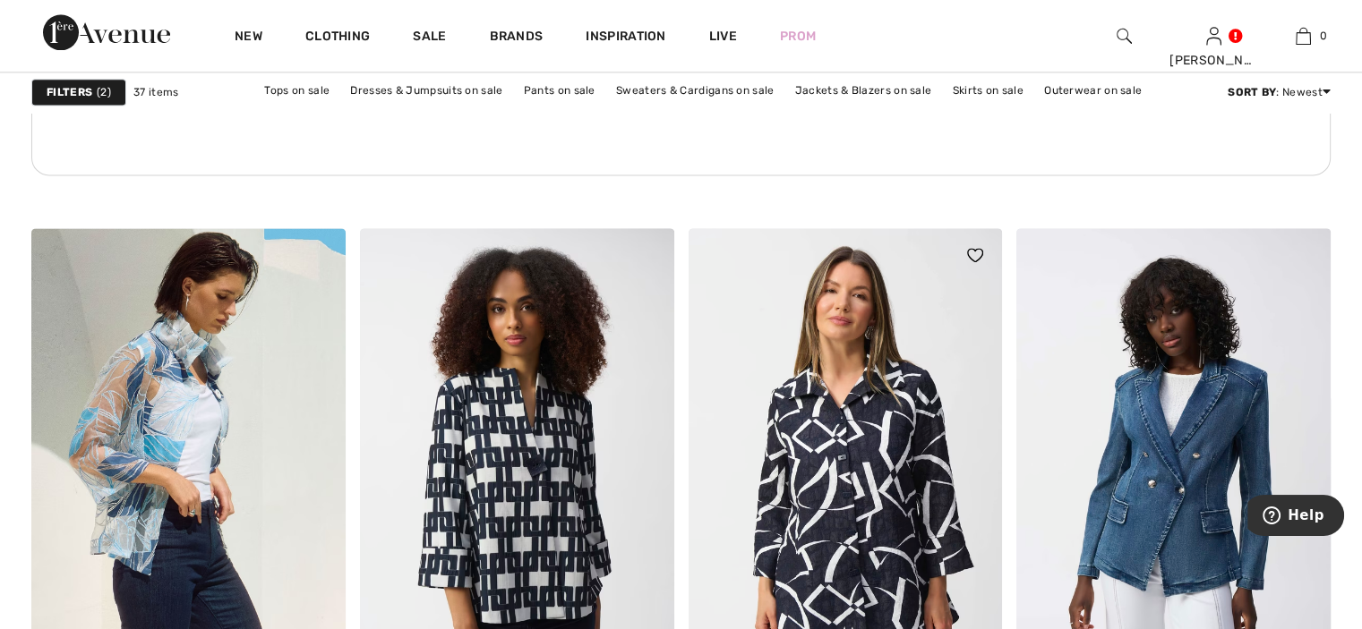
scroll to position [2507, 0]
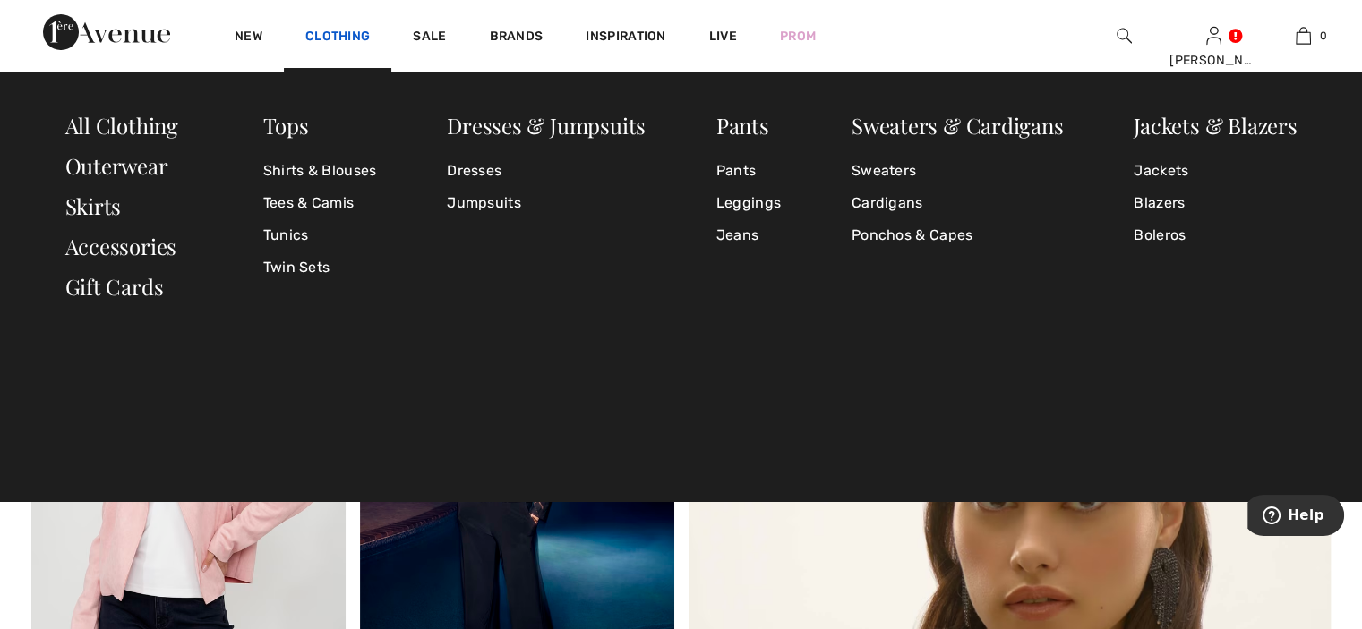
click at [340, 35] on link "Clothing" at bounding box center [337, 38] width 64 height 19
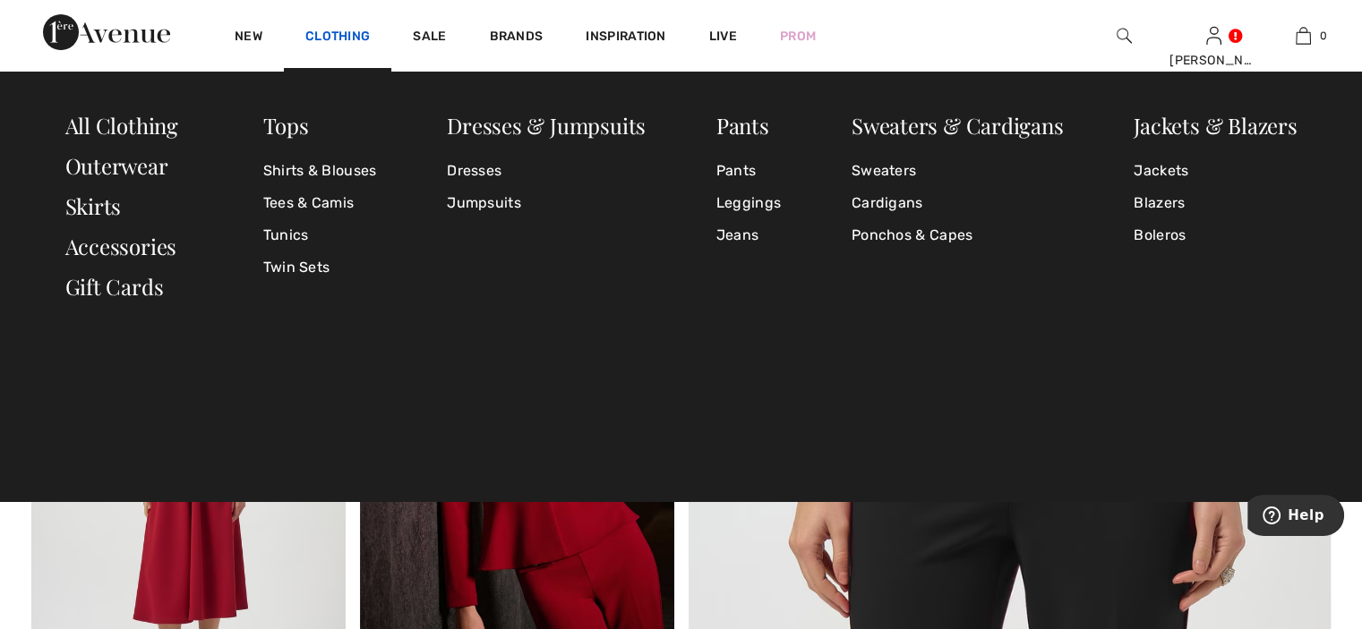
click at [340, 40] on link "Clothing" at bounding box center [337, 38] width 64 height 19
click at [1168, 167] on link "Jackets" at bounding box center [1214, 171] width 163 height 32
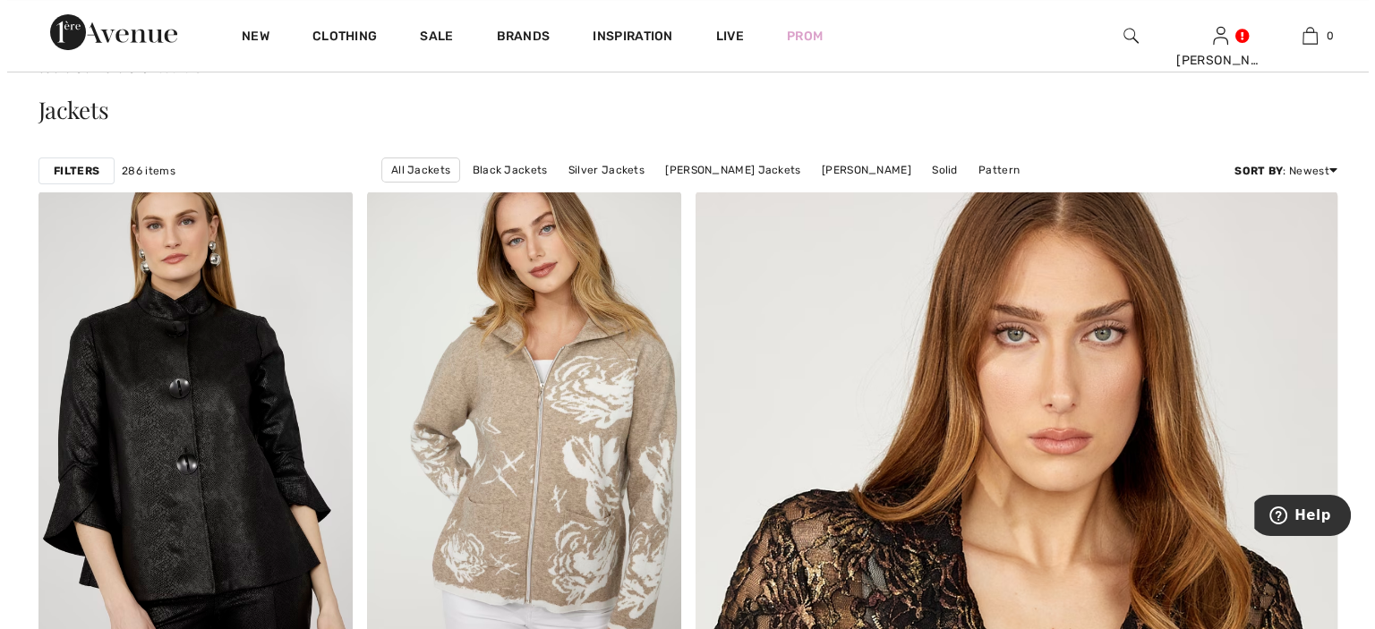
scroll to position [179, 0]
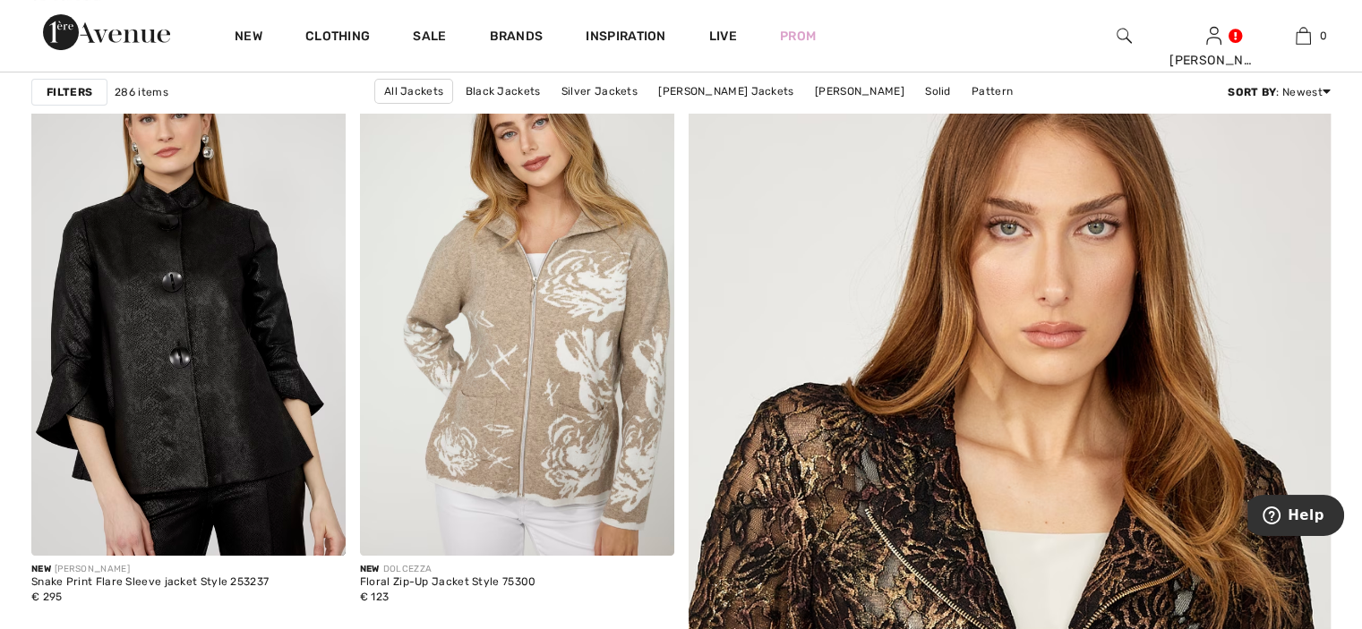
click at [53, 93] on strong "Filters" at bounding box center [70, 92] width 46 height 16
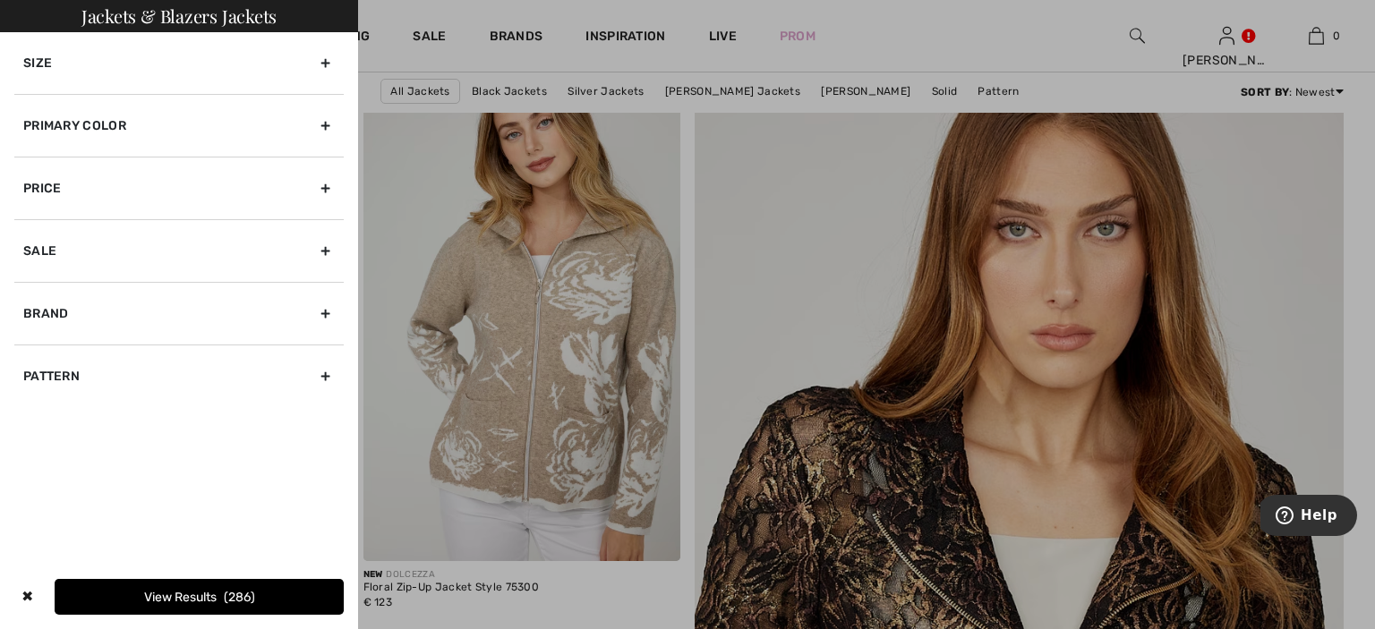
click at [75, 123] on div "Primary Color" at bounding box center [178, 125] width 329 height 63
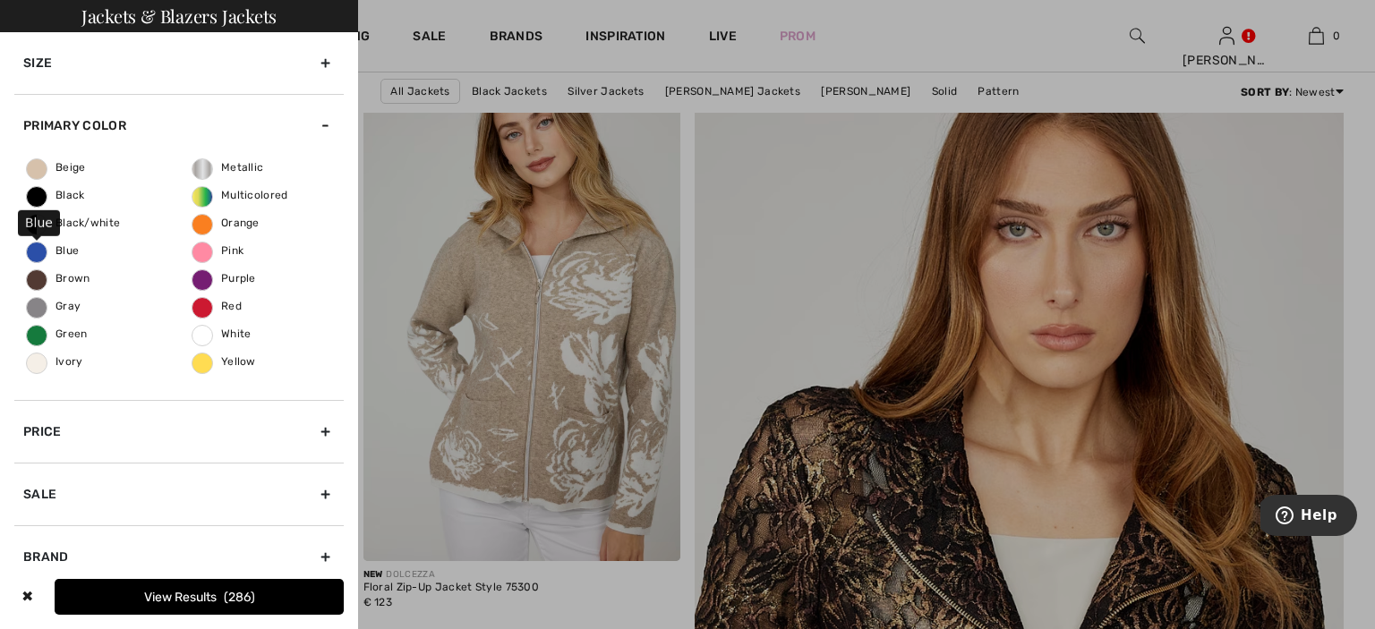
click at [47, 250] on span "Blue" at bounding box center [53, 250] width 52 height 13
click at [0, 0] on input "Blue" at bounding box center [0, 0] width 0 height 0
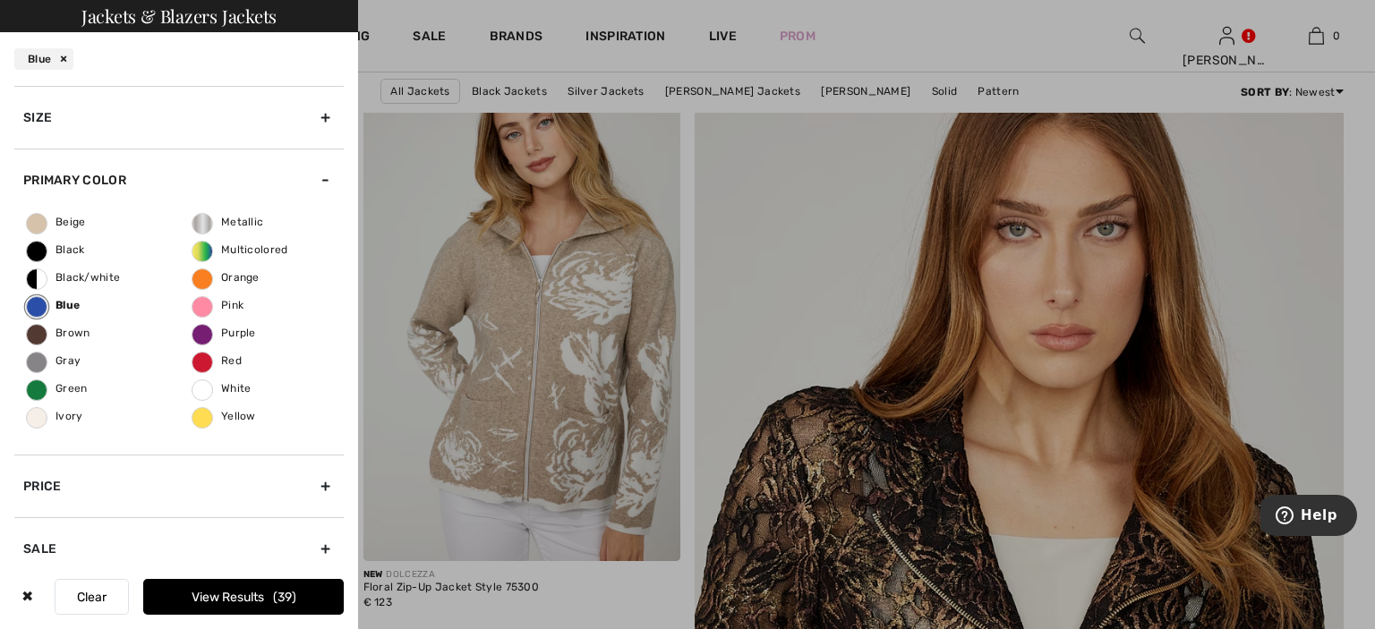
click at [210, 597] on button "View Results 39" at bounding box center [243, 597] width 201 height 36
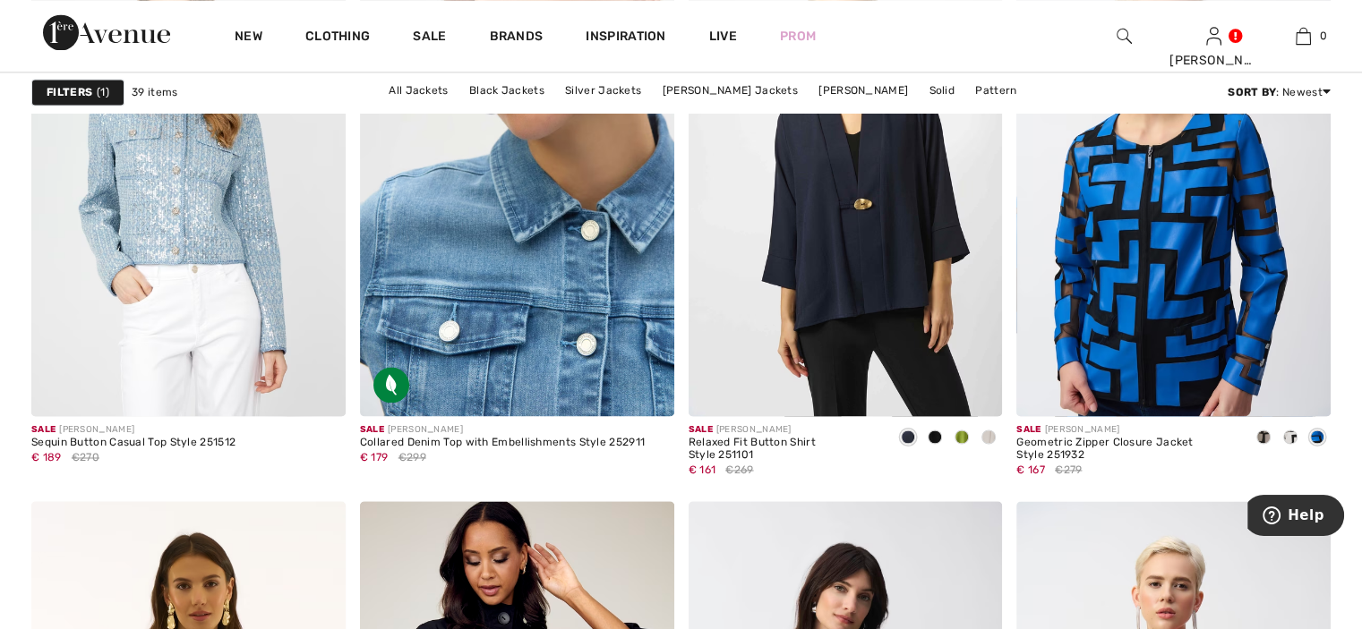
scroll to position [2865, 0]
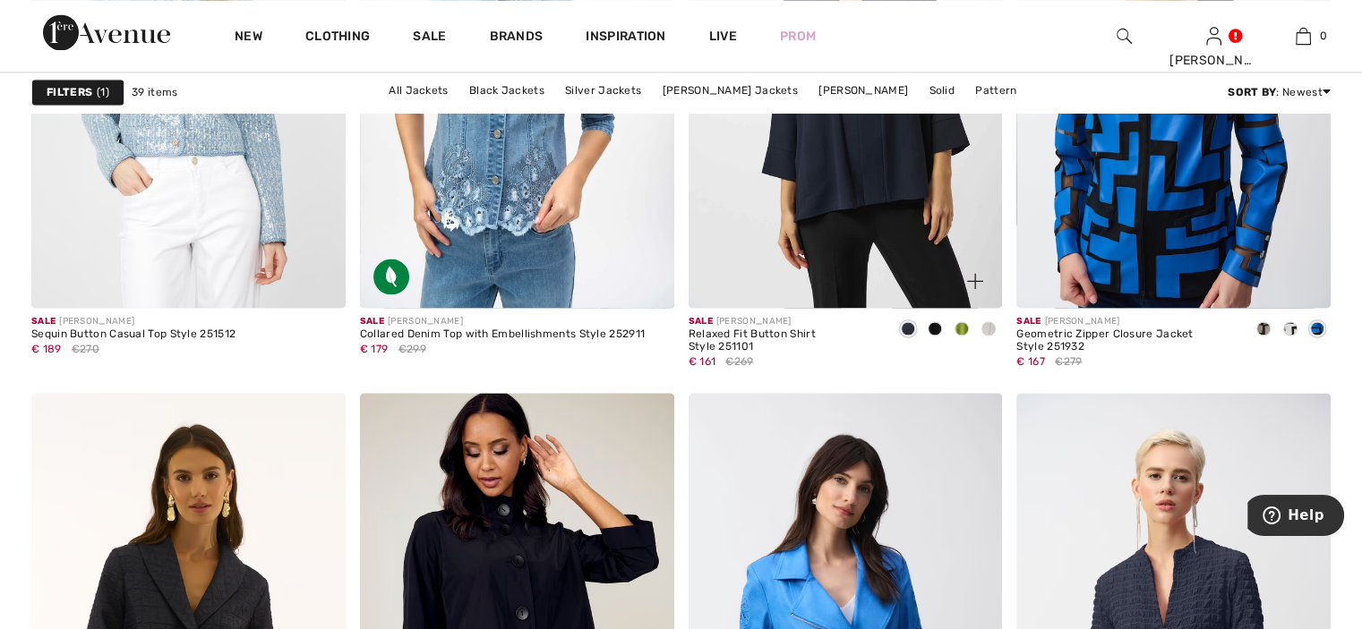
click at [965, 327] on span at bounding box center [961, 328] width 14 height 14
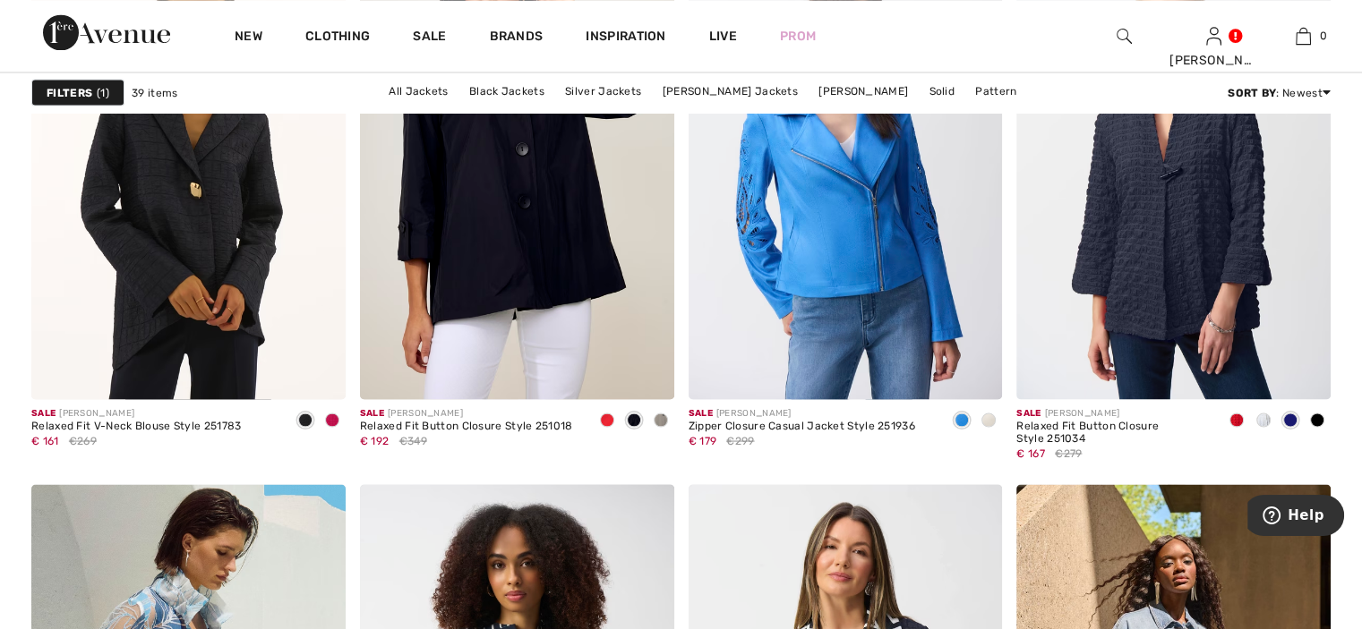
scroll to position [3223, 0]
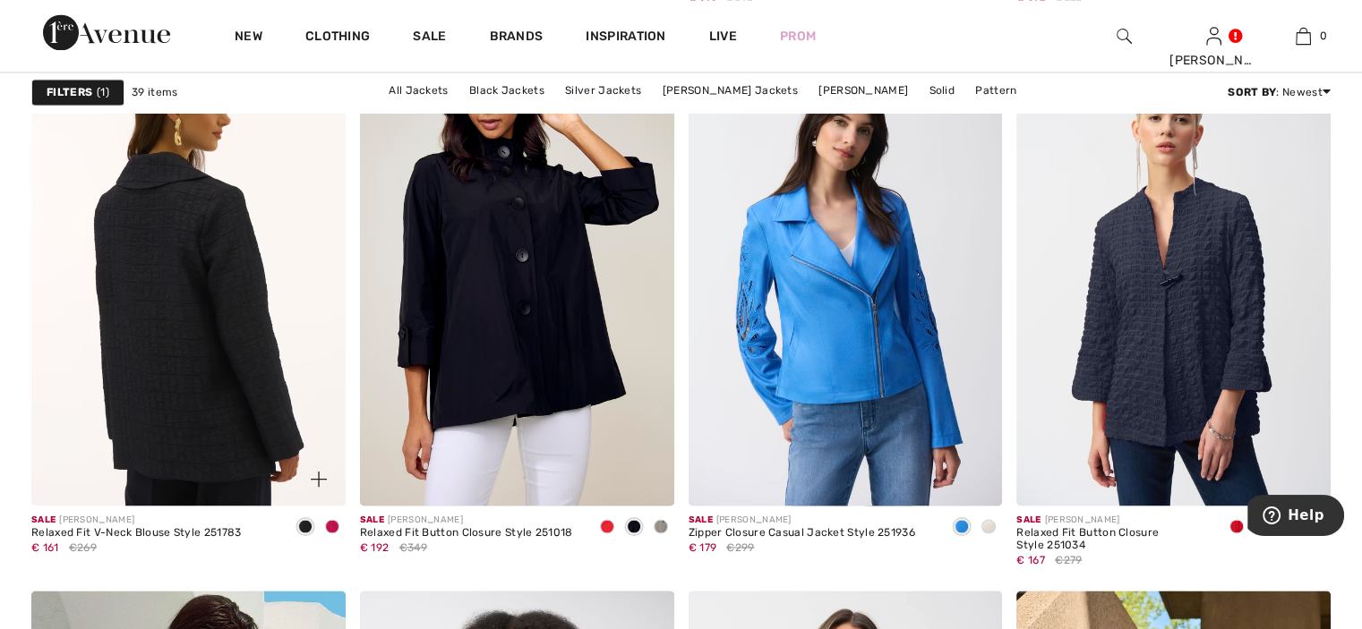
click at [202, 344] on img at bounding box center [188, 270] width 314 height 471
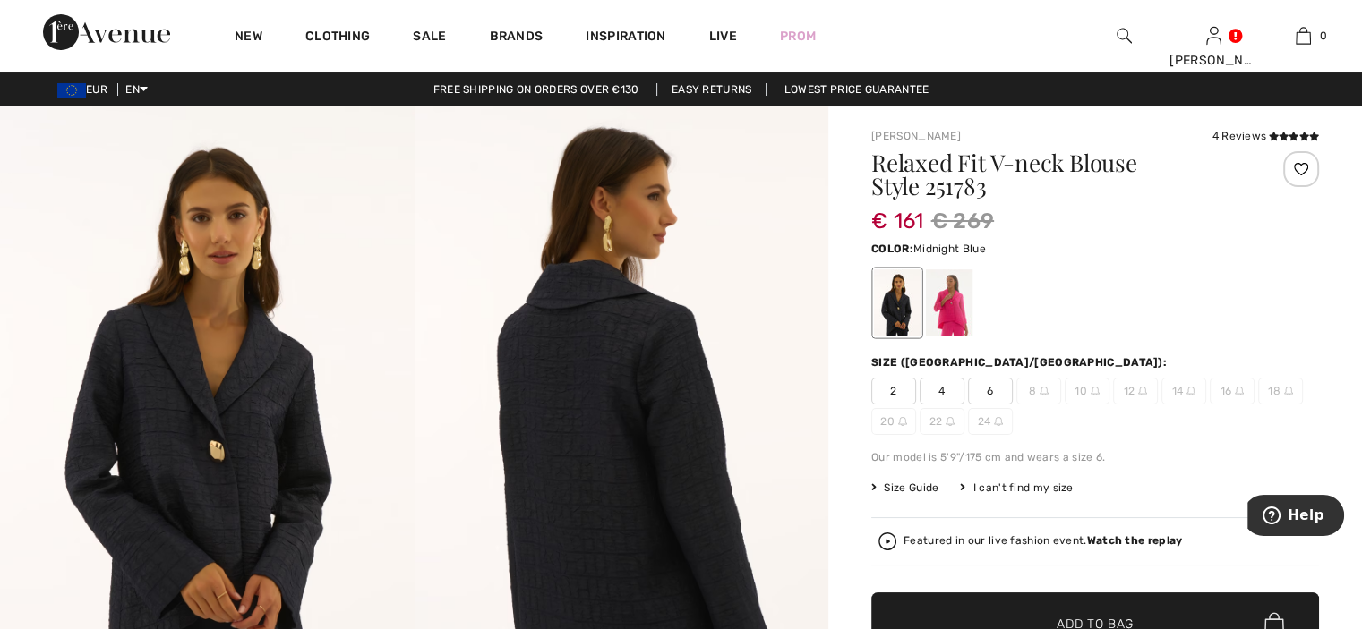
click at [157, 425] on img at bounding box center [207, 417] width 415 height 620
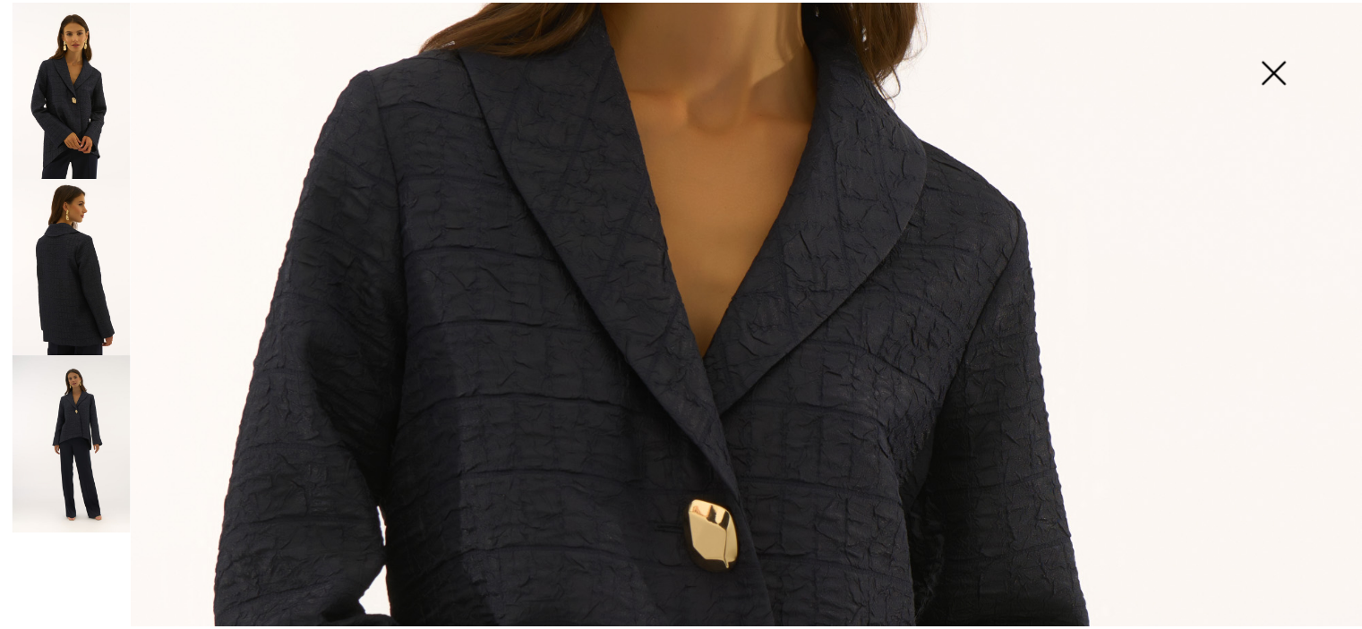
scroll to position [895, 0]
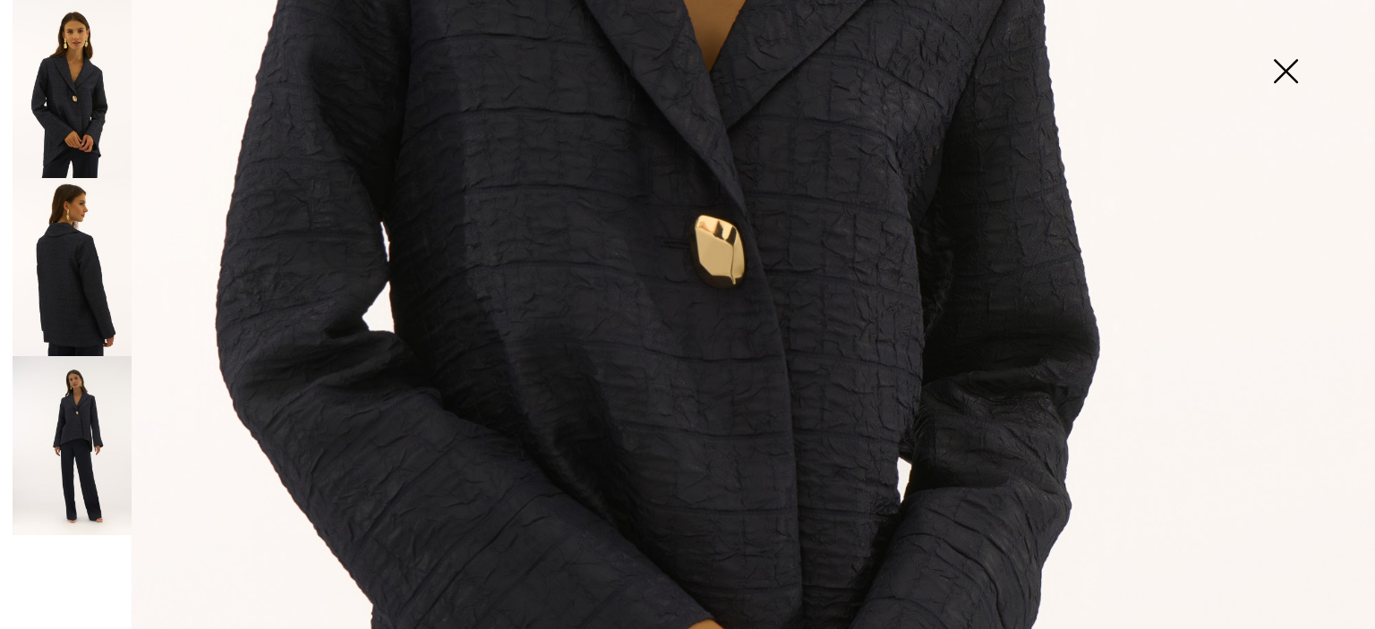
click at [1285, 70] on img at bounding box center [1286, 73] width 90 height 92
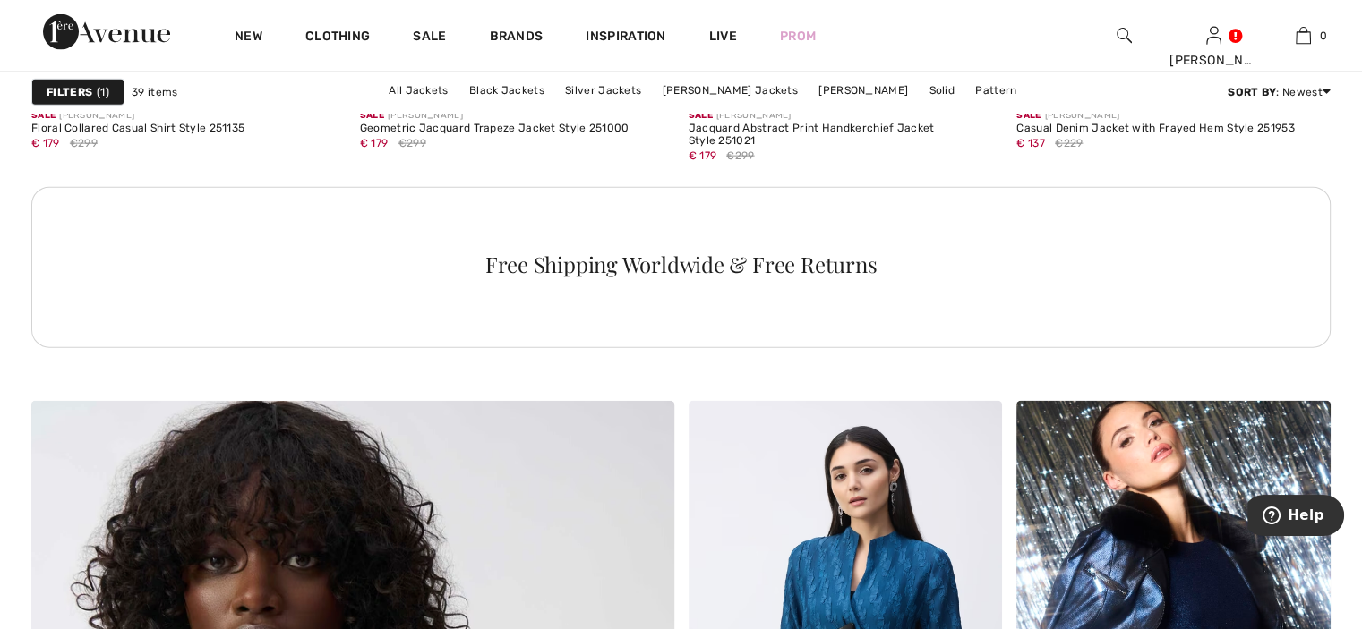
scroll to position [3939, 0]
